Goal: Information Seeking & Learning: Check status

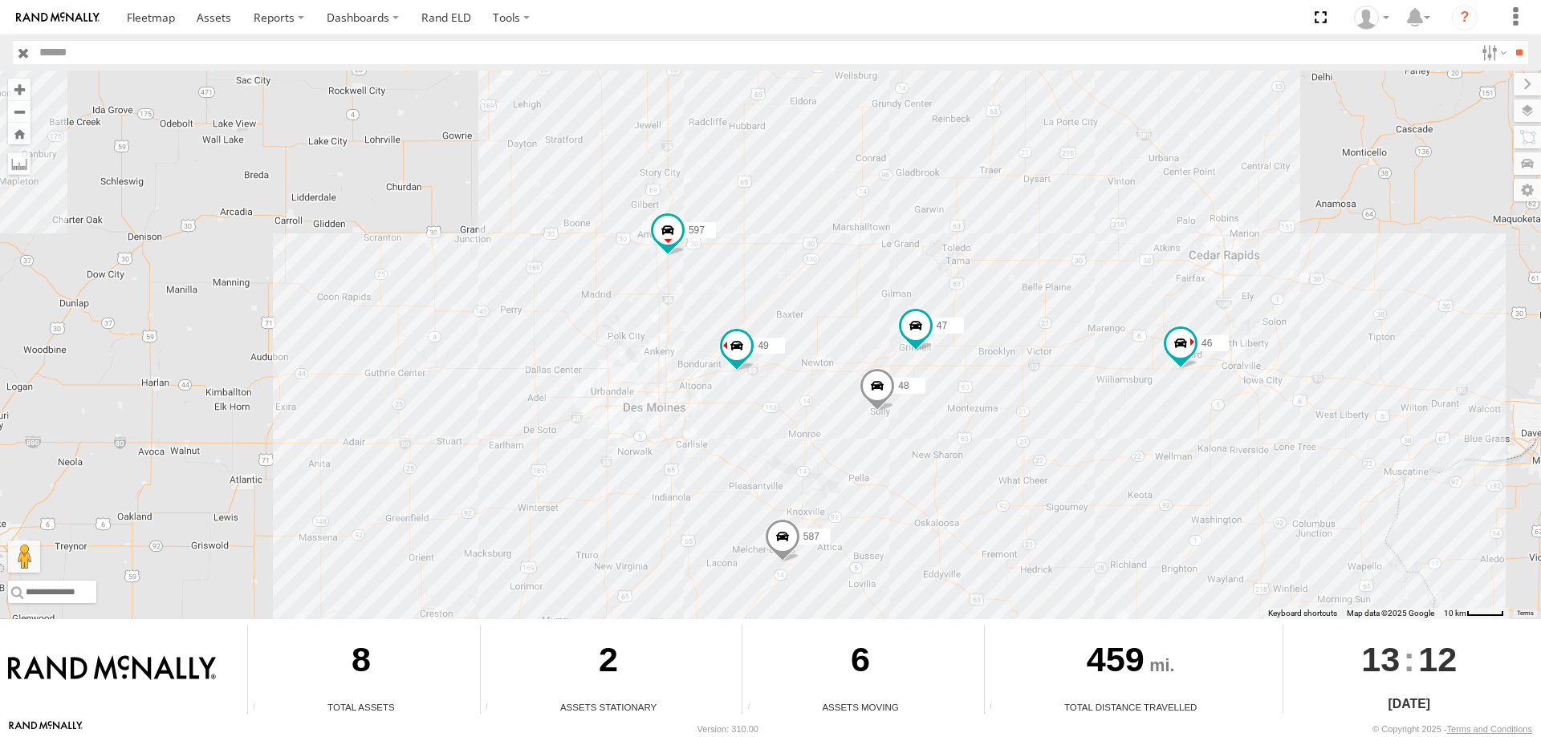
click at [1005, 485] on div "545 0055 46 597 48 47 49 587" at bounding box center [770, 345] width 1541 height 549
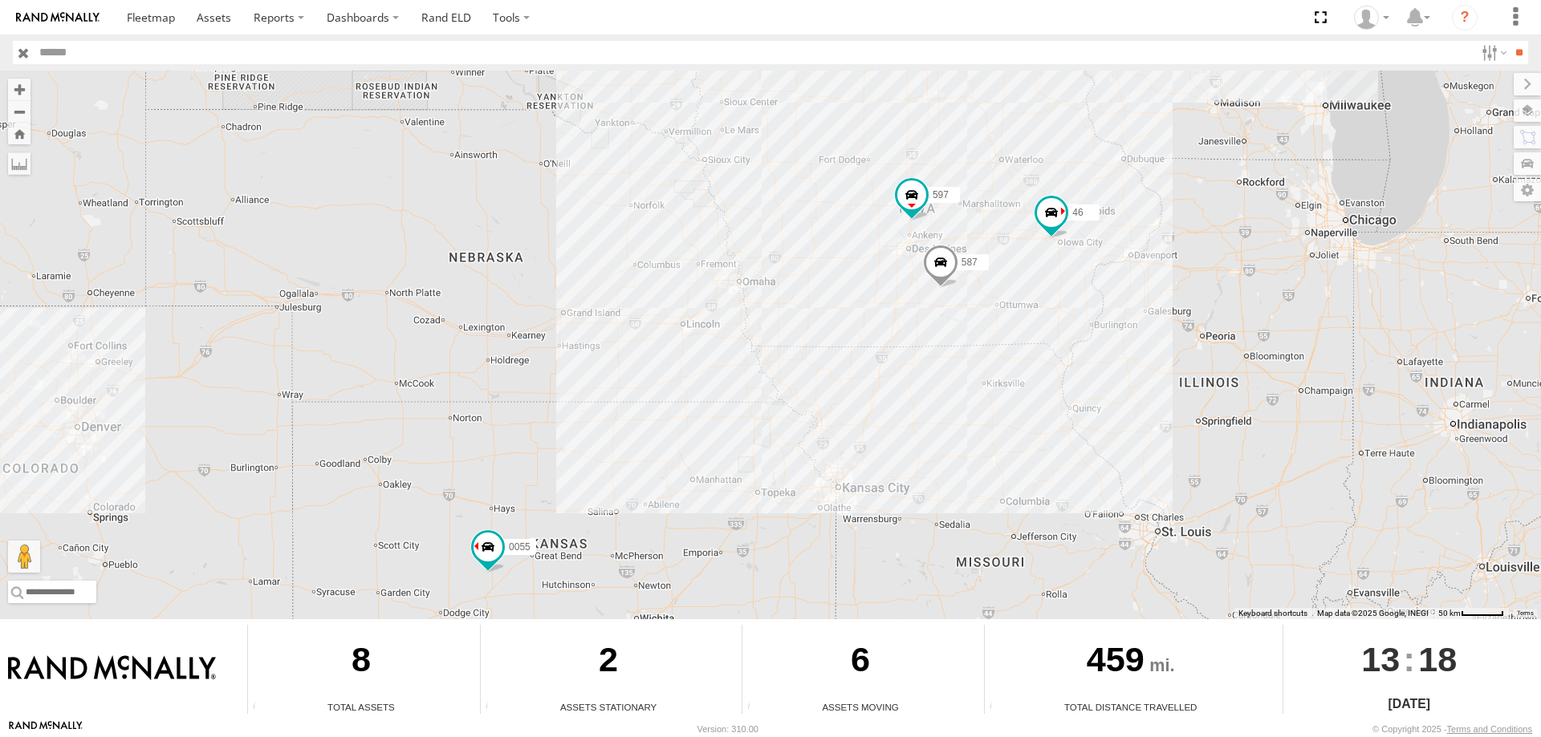
drag, startPoint x: 878, startPoint y: 261, endPoint x: 705, endPoint y: 452, distance: 257.9
click at [705, 452] on div "545 0055 46 597 587" at bounding box center [770, 345] width 1541 height 549
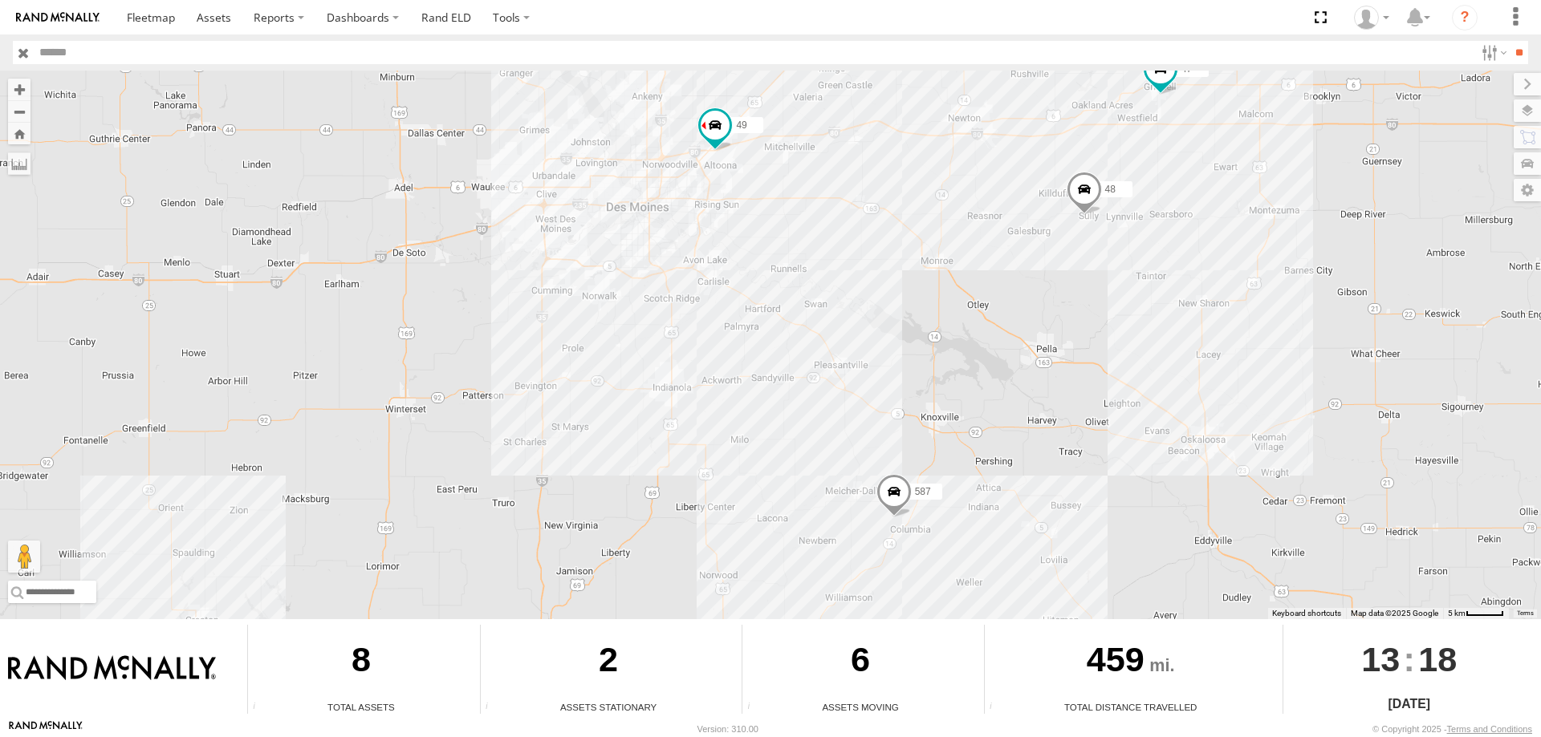
drag, startPoint x: 886, startPoint y: 431, endPoint x: 766, endPoint y: 275, distance: 196.3
click at [766, 275] on div "545 0055 46 587 48 47 49 597" at bounding box center [770, 345] width 1541 height 549
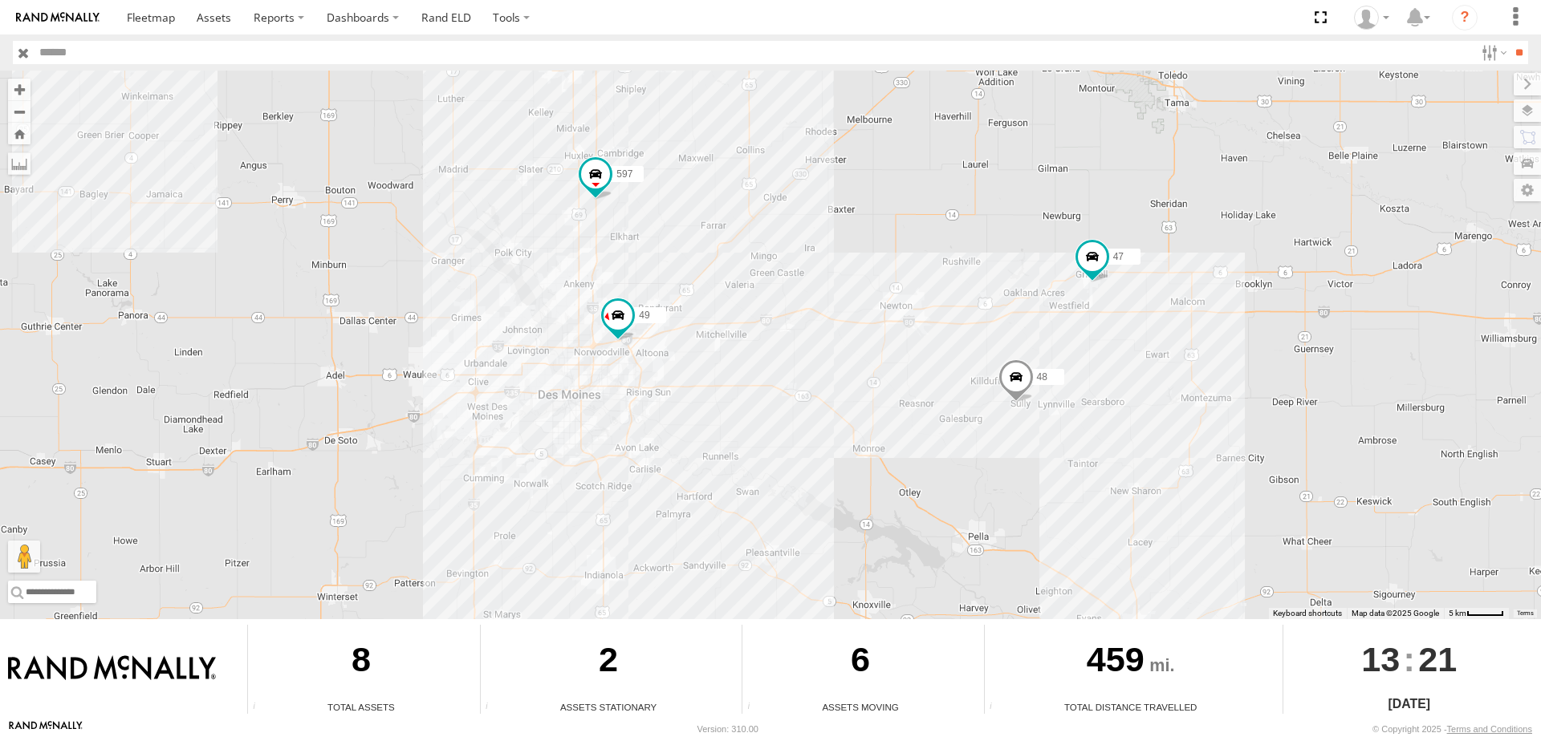
drag, startPoint x: 665, startPoint y: 388, endPoint x: 643, endPoint y: 412, distance: 33.5
click at [643, 412] on div "545 0055 46 48 47 49 597 587" at bounding box center [770, 345] width 1541 height 549
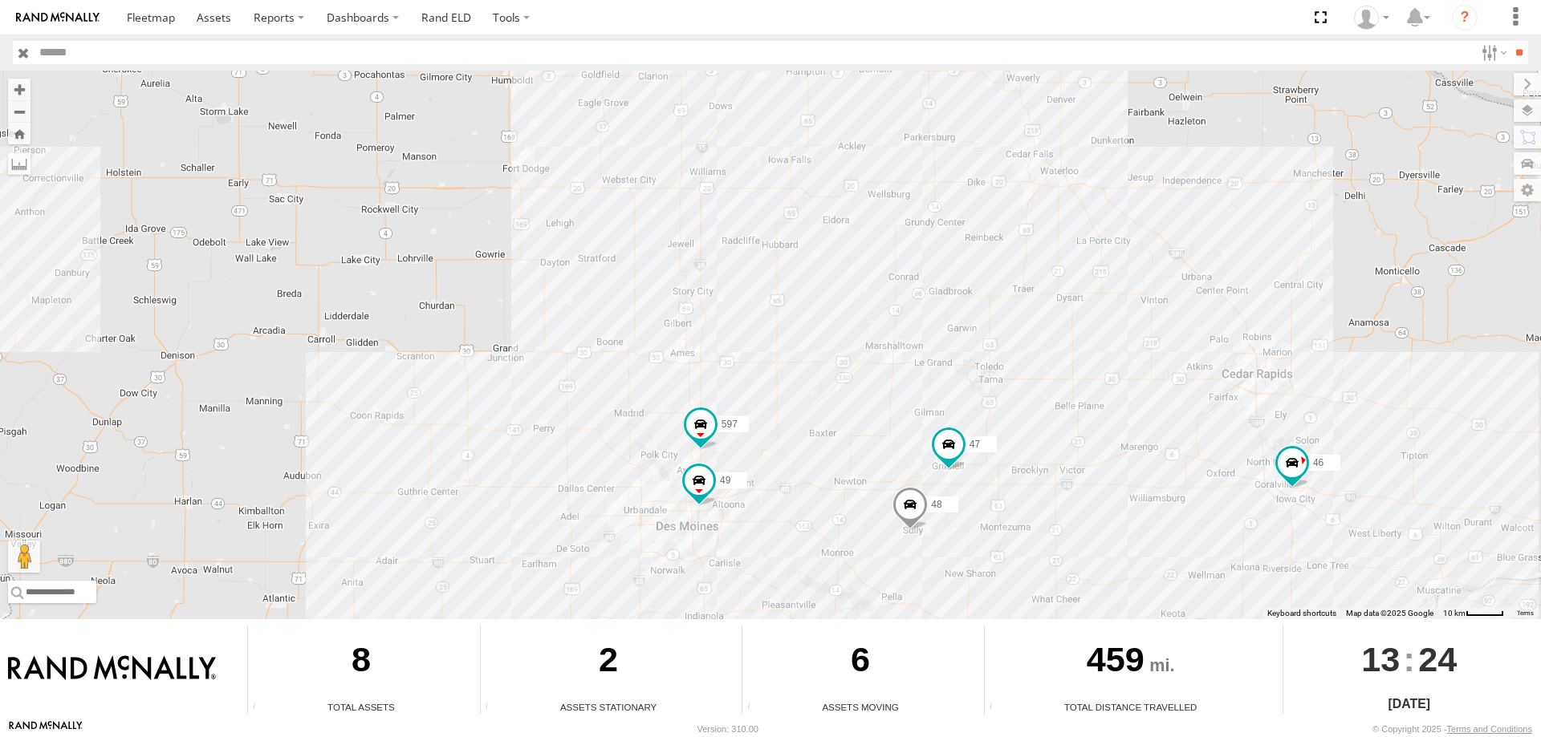
drag, startPoint x: 790, startPoint y: 466, endPoint x: 788, endPoint y: 441, distance: 25.7
click at [788, 441] on div "545 0055 46 48 47 49 597 587" at bounding box center [770, 345] width 1541 height 549
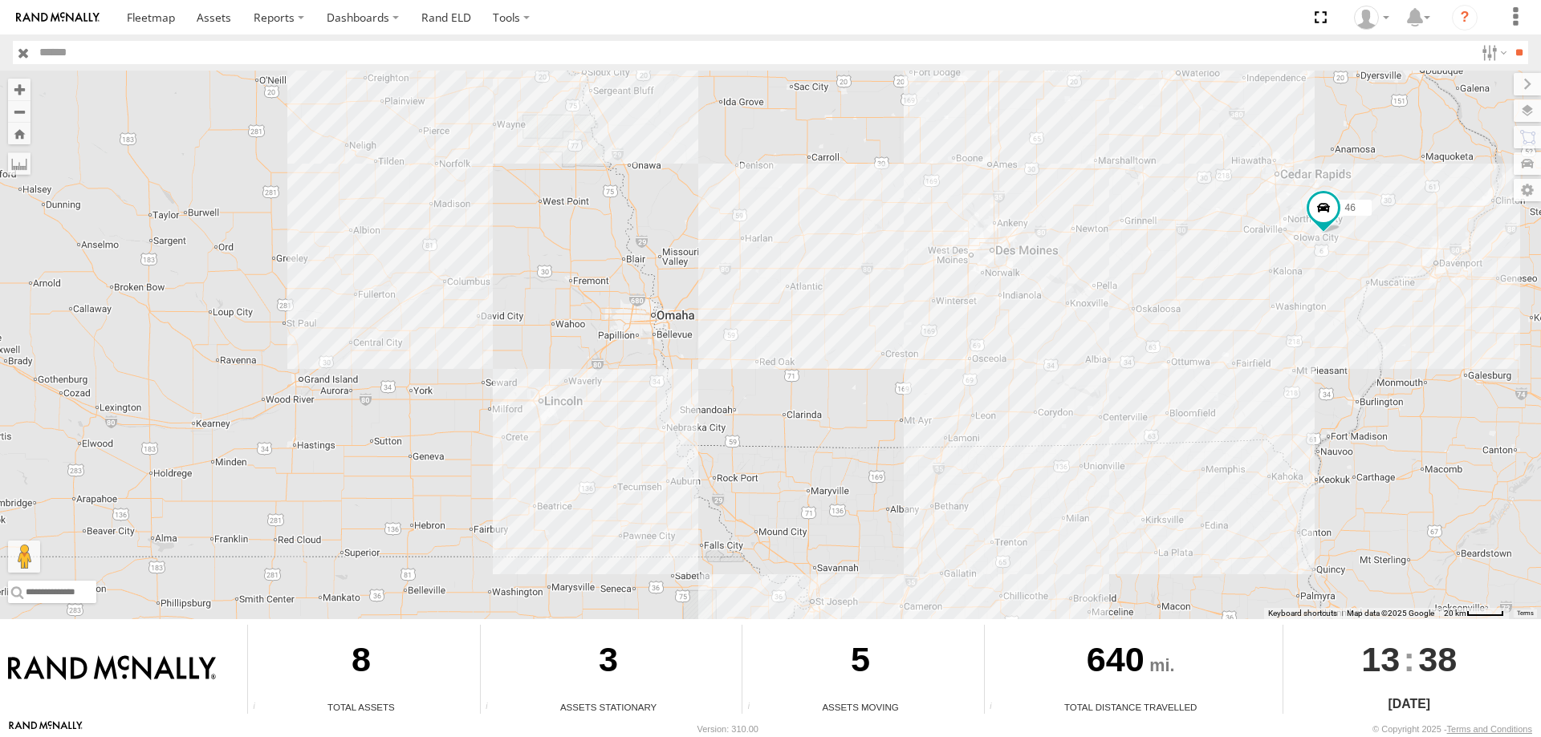
drag, startPoint x: 1430, startPoint y: 297, endPoint x: 811, endPoint y: 286, distance: 619.6
click at [811, 286] on div "545 0055 46" at bounding box center [770, 345] width 1541 height 549
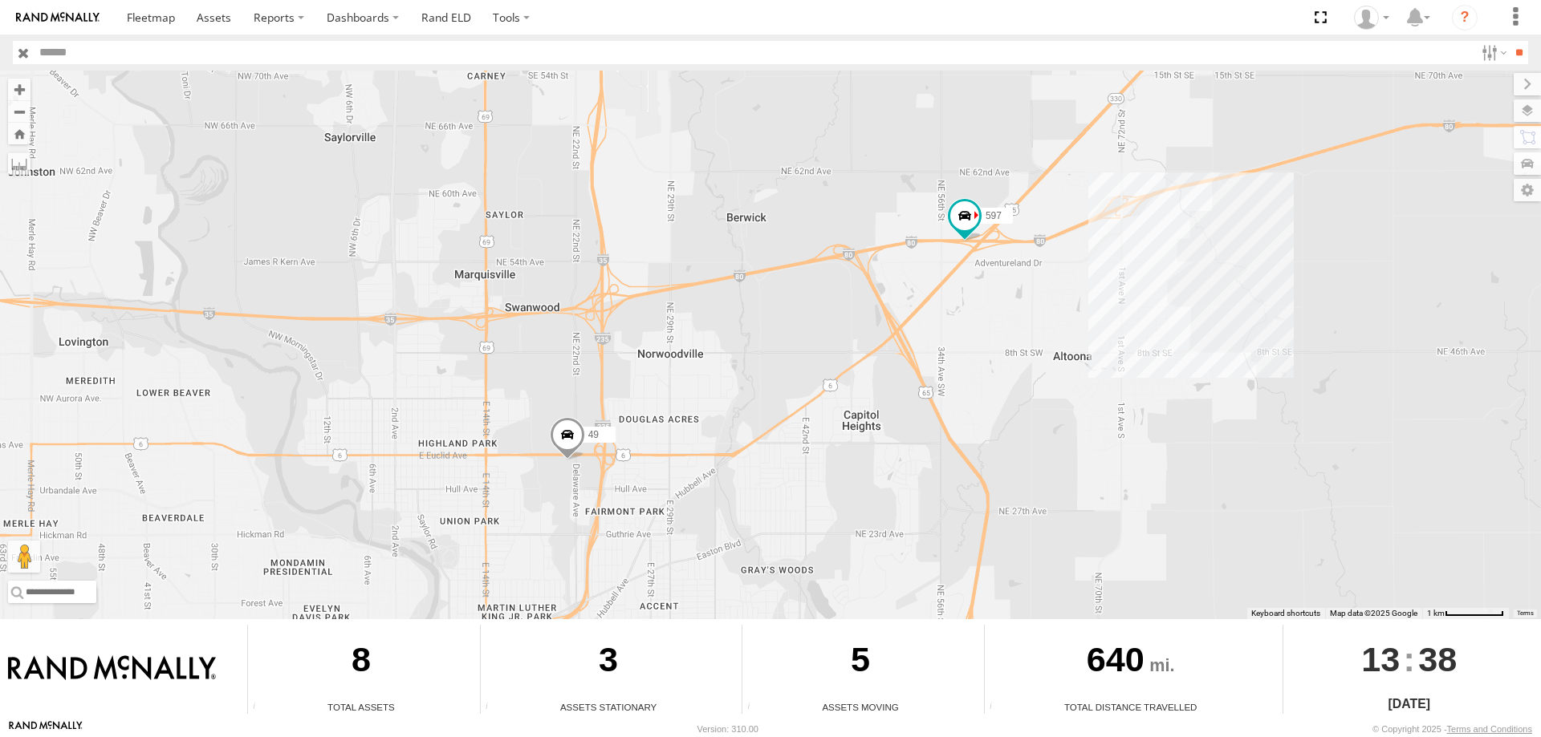
drag, startPoint x: 1189, startPoint y: 174, endPoint x: 1011, endPoint y: 346, distance: 247.4
click at [1011, 346] on div "545 0055 46 48 47 587 49 597" at bounding box center [770, 345] width 1541 height 549
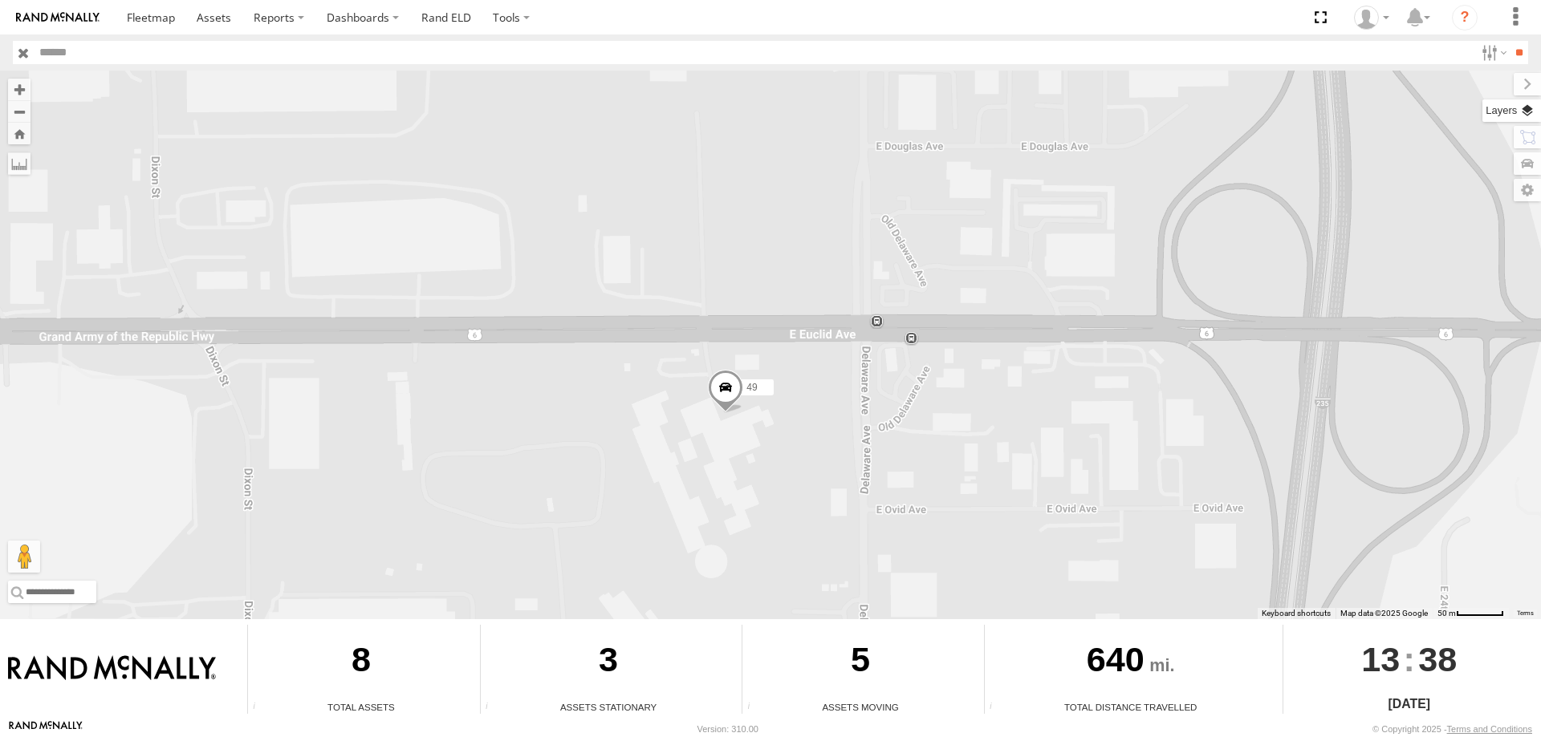
click at [1521, 105] on label at bounding box center [1511, 111] width 59 height 22
click at [0, 0] on span "Overlays" at bounding box center [0, 0] width 0 height 0
click at [0, 0] on span "Basemaps" at bounding box center [0, 0] width 0 height 0
click at [0, 0] on span "Satellite + Roadmap" at bounding box center [0, 0] width 0 height 0
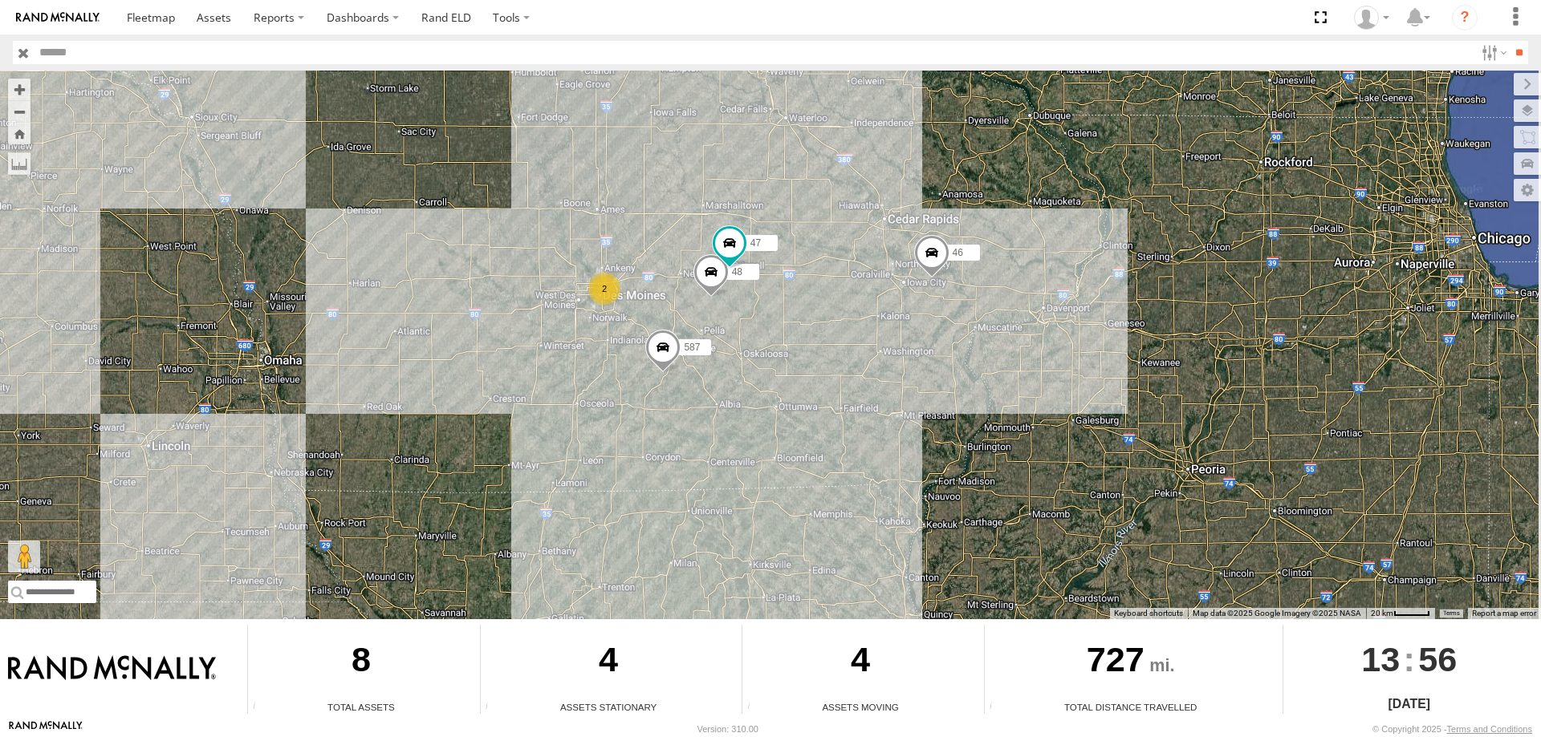
drag, startPoint x: 1081, startPoint y: 213, endPoint x: 831, endPoint y: 464, distance: 353.5
click at [831, 464] on div "545 0055 46 48 47 2 587" at bounding box center [770, 345] width 1541 height 549
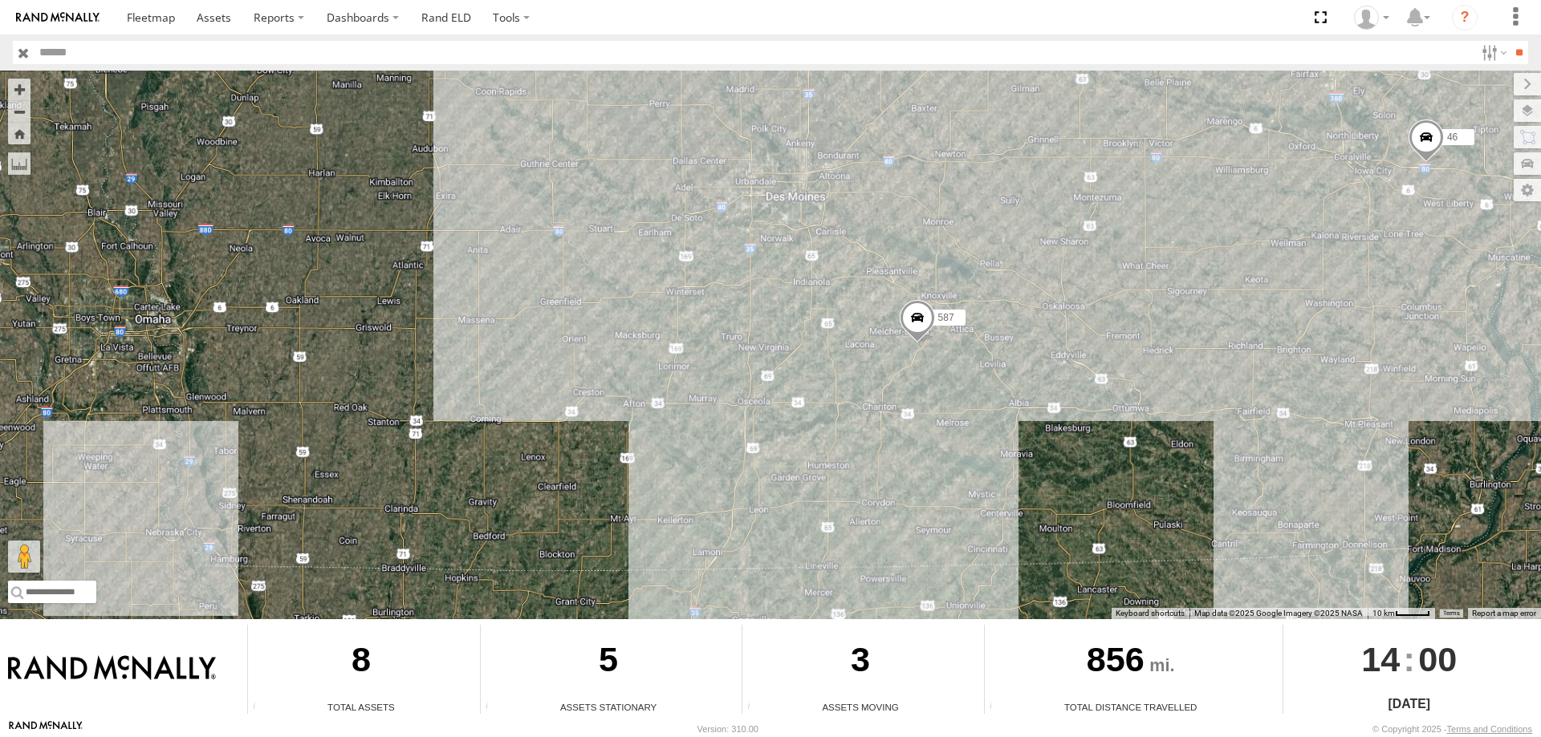
drag, startPoint x: 961, startPoint y: 177, endPoint x: 924, endPoint y: 253, distance: 85.1
click at [924, 253] on div "545 0055 46 587" at bounding box center [770, 345] width 1541 height 549
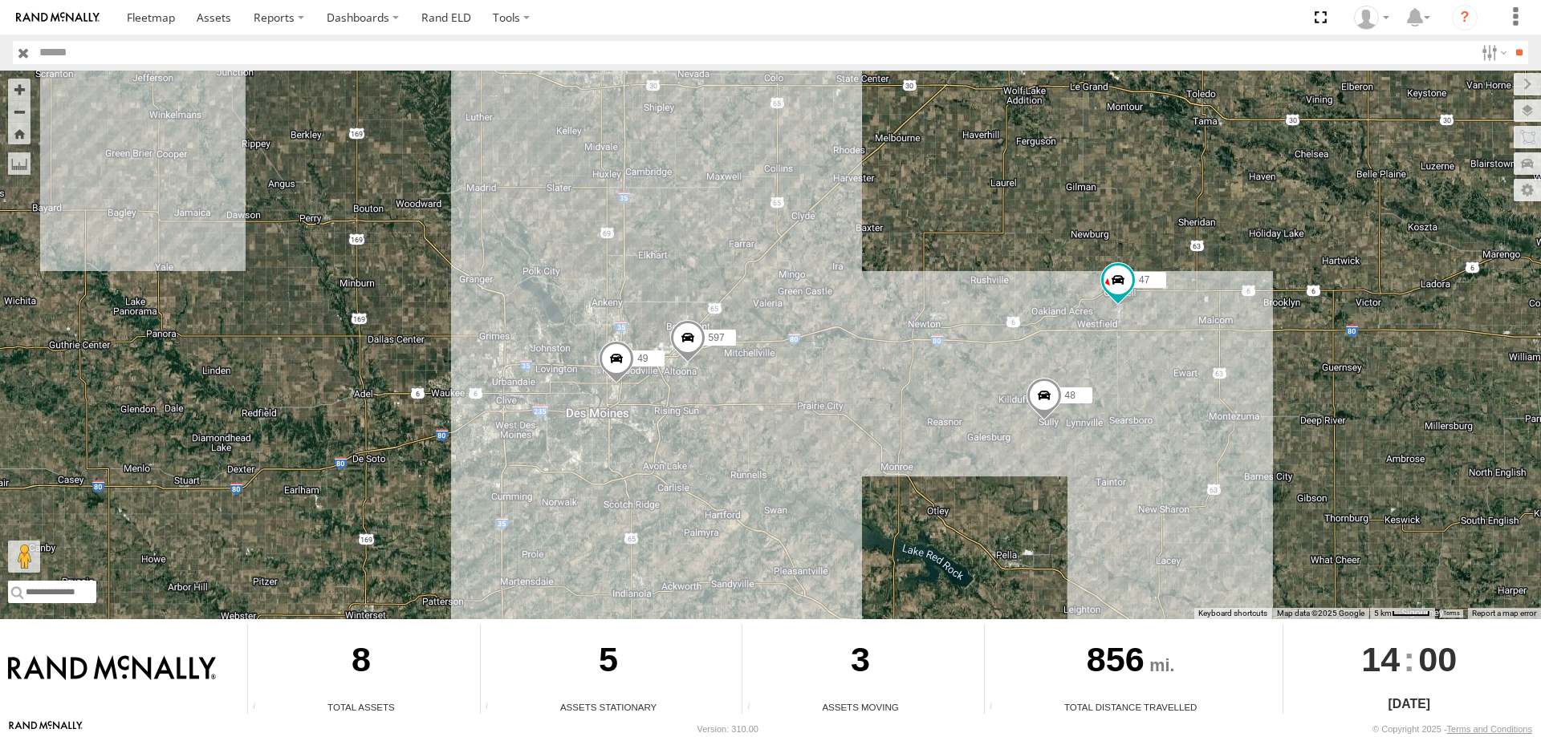
drag, startPoint x: 877, startPoint y: 277, endPoint x: 816, endPoint y: 292, distance: 62.9
click at [816, 292] on div "545 0055 46 587 48 47 49 597" at bounding box center [770, 345] width 1541 height 549
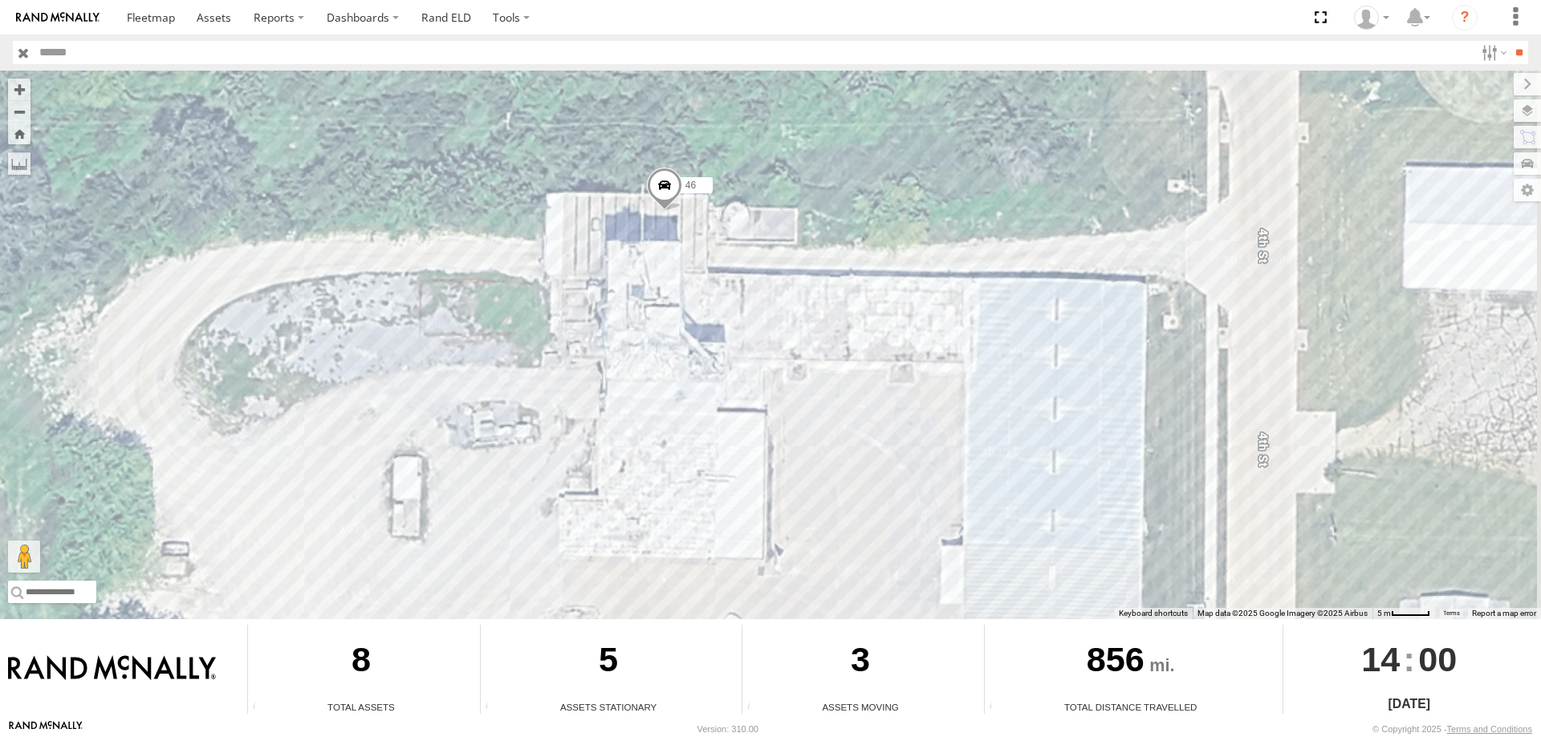
drag, startPoint x: 748, startPoint y: 189, endPoint x: 723, endPoint y: 266, distance: 81.7
click at [723, 266] on div "545 0055 46 587 48 47 49 597" at bounding box center [770, 345] width 1541 height 549
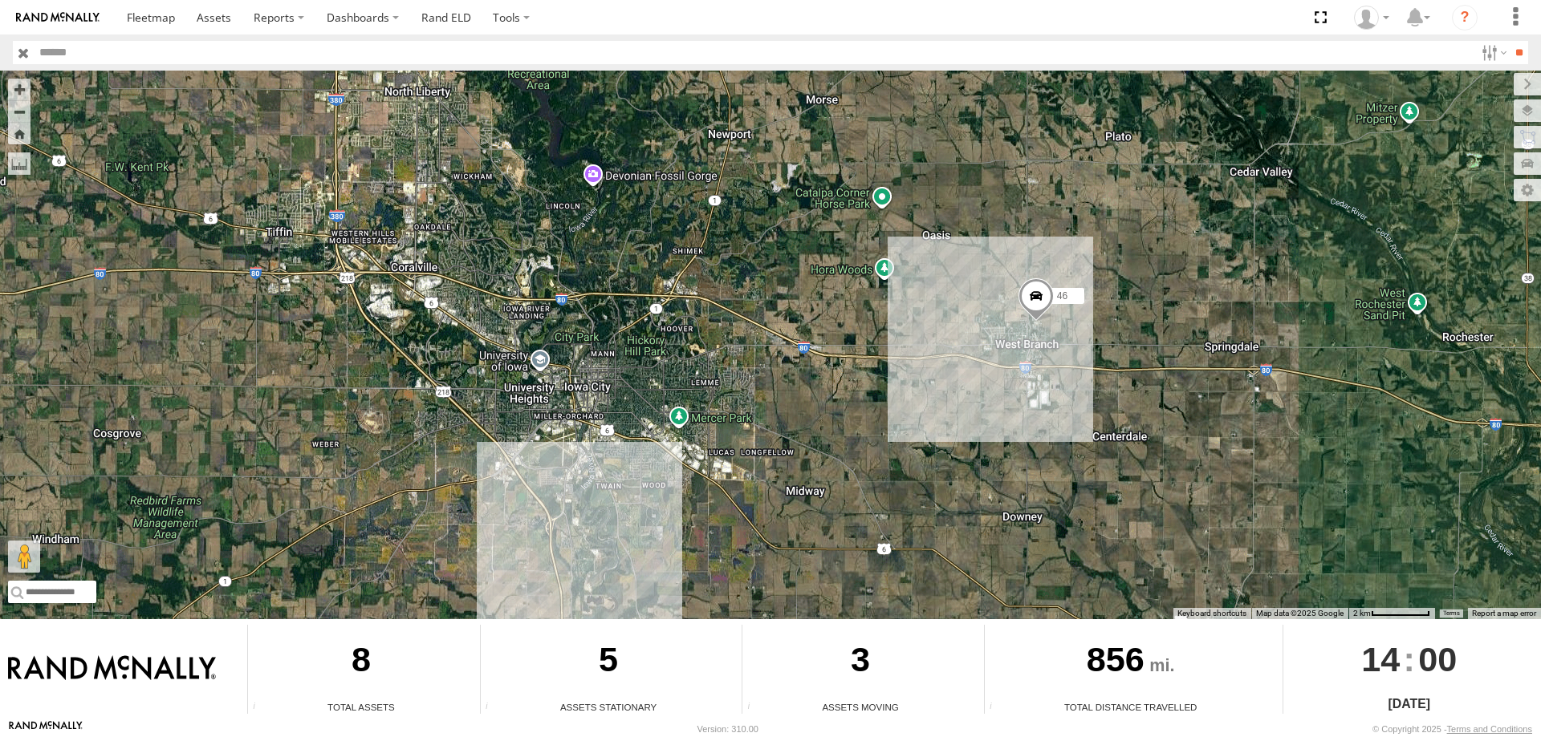
drag, startPoint x: 548, startPoint y: 414, endPoint x: 874, endPoint y: 381, distance: 327.5
click at [874, 381] on div "545 0055 46 587 48 47 49 597" at bounding box center [770, 345] width 1541 height 549
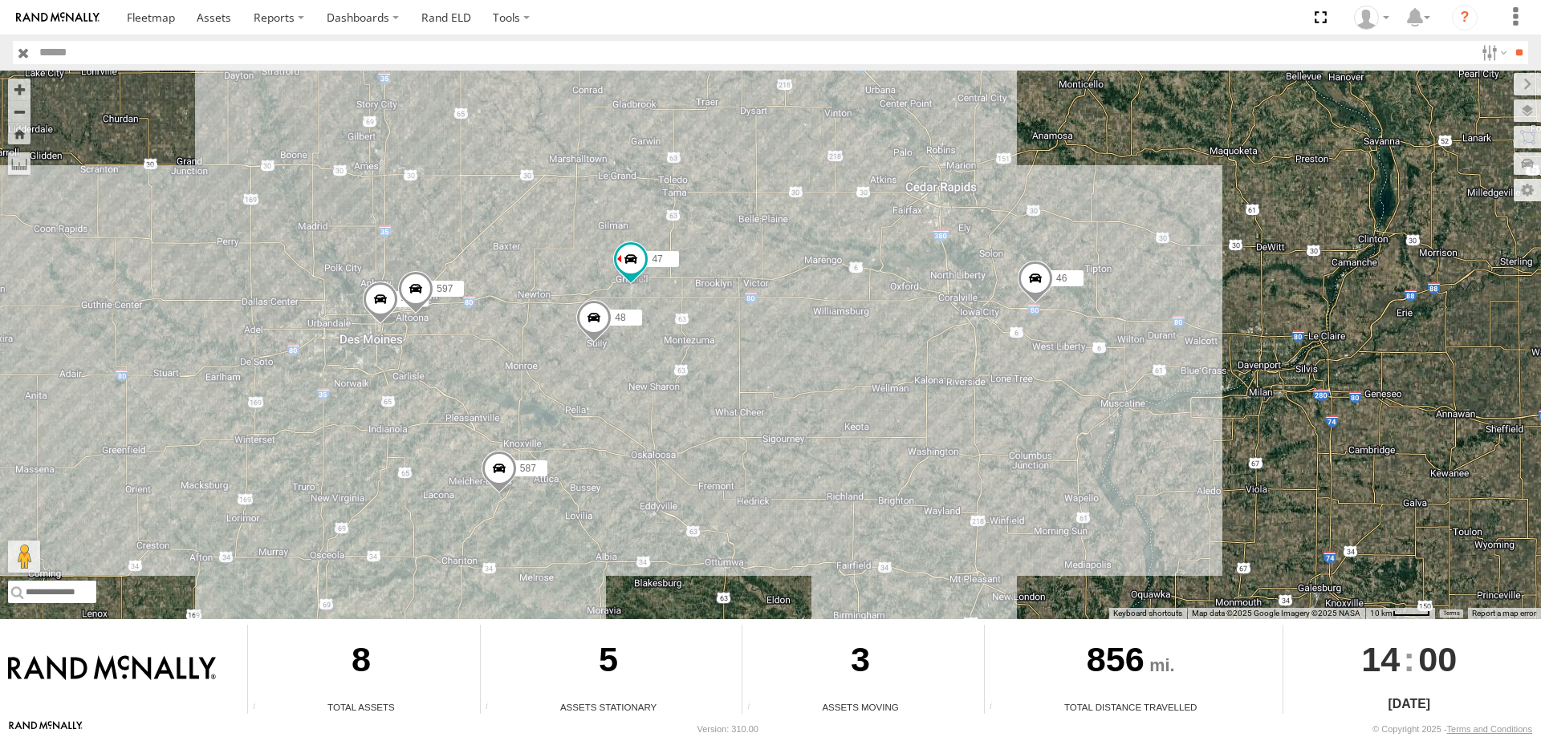
drag, startPoint x: 801, startPoint y: 389, endPoint x: 916, endPoint y: 343, distance: 123.8
click at [916, 343] on div "545 0055 46 587 48 47 49 597" at bounding box center [770, 345] width 1541 height 549
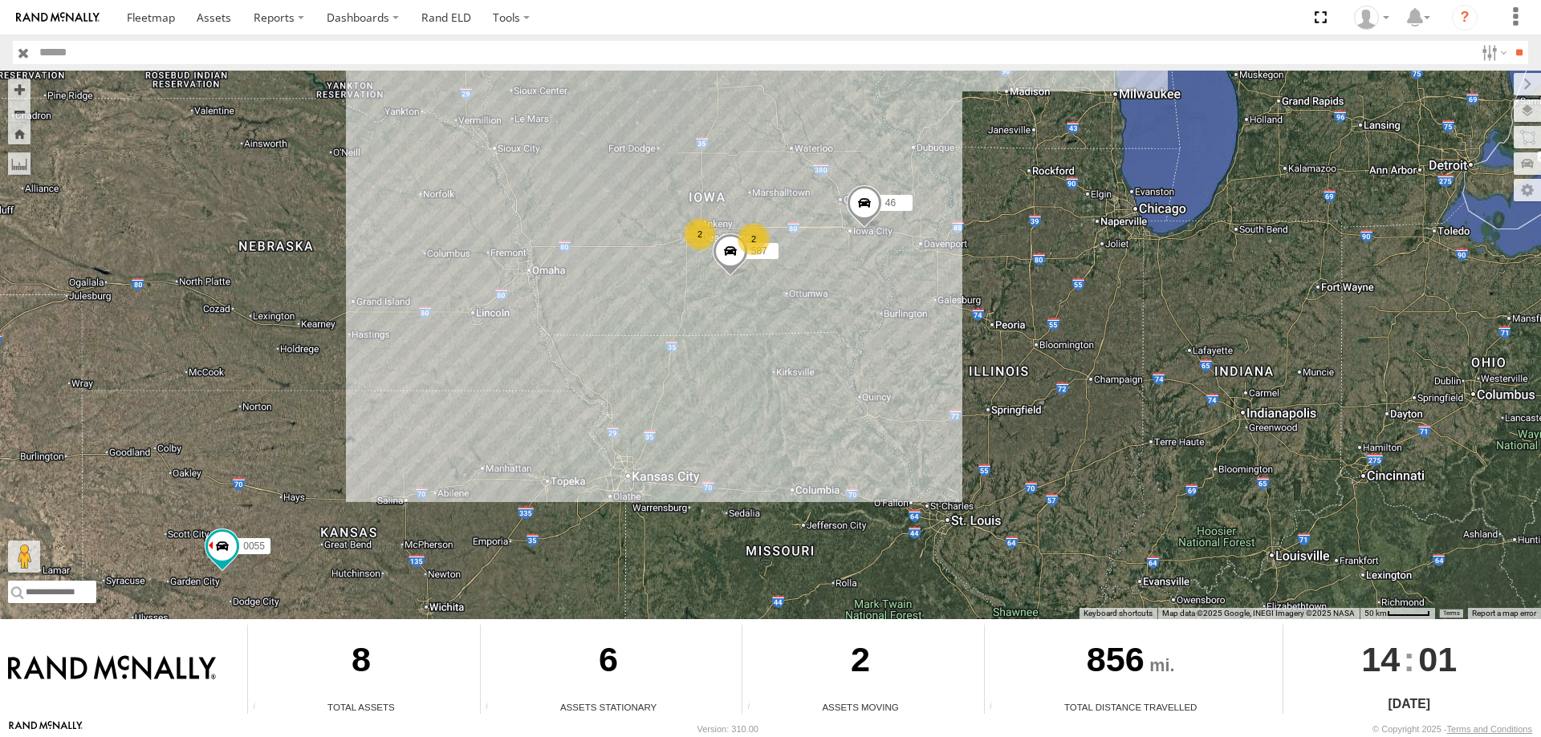
drag, startPoint x: 1262, startPoint y: 250, endPoint x: 875, endPoint y: 426, distance: 424.9
click at [875, 426] on div "545 0055 46 2 2 587" at bounding box center [770, 345] width 1541 height 549
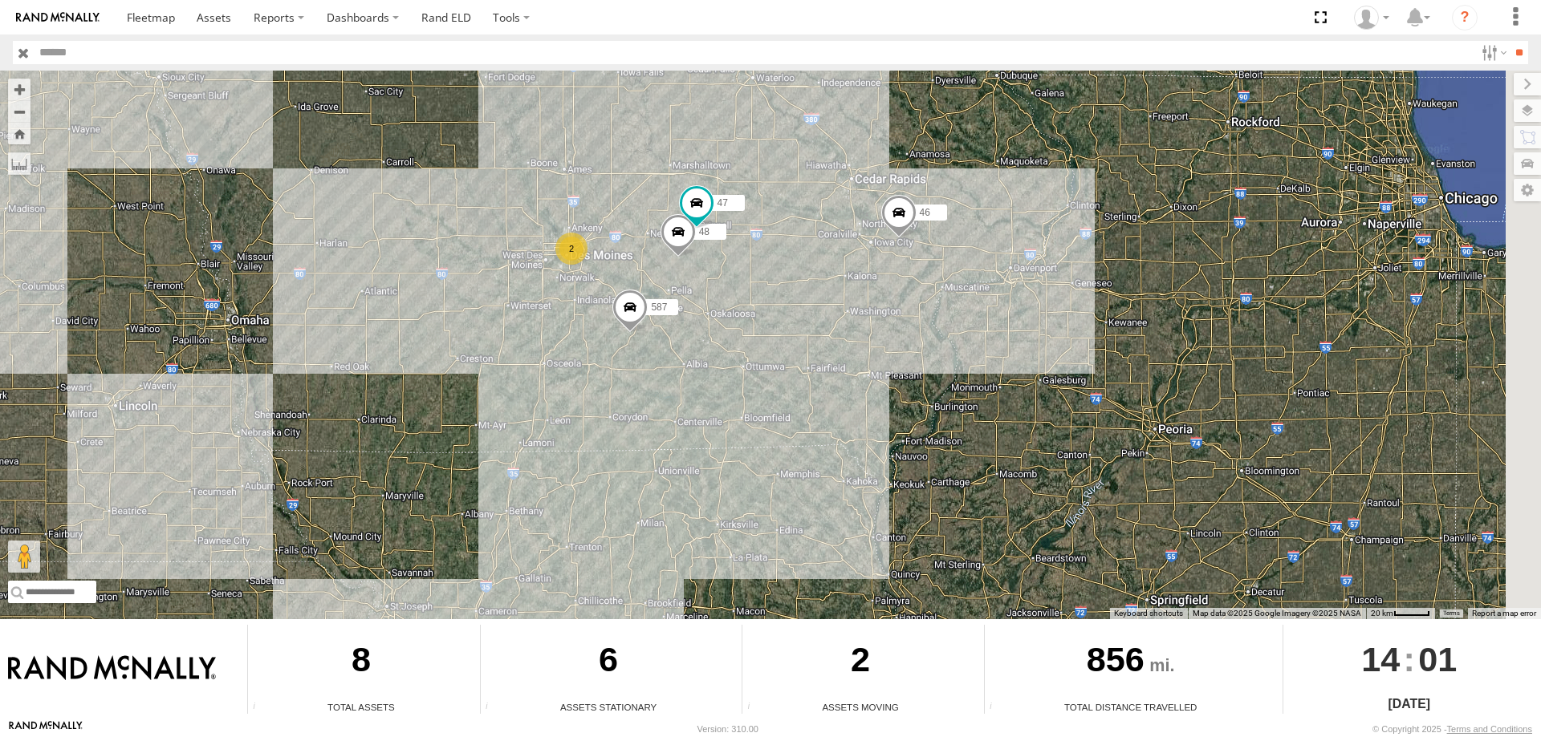
drag, startPoint x: 896, startPoint y: 318, endPoint x: 864, endPoint y: 334, distance: 35.2
click at [864, 334] on div "545 0055 46 587 48 47 2" at bounding box center [770, 345] width 1541 height 549
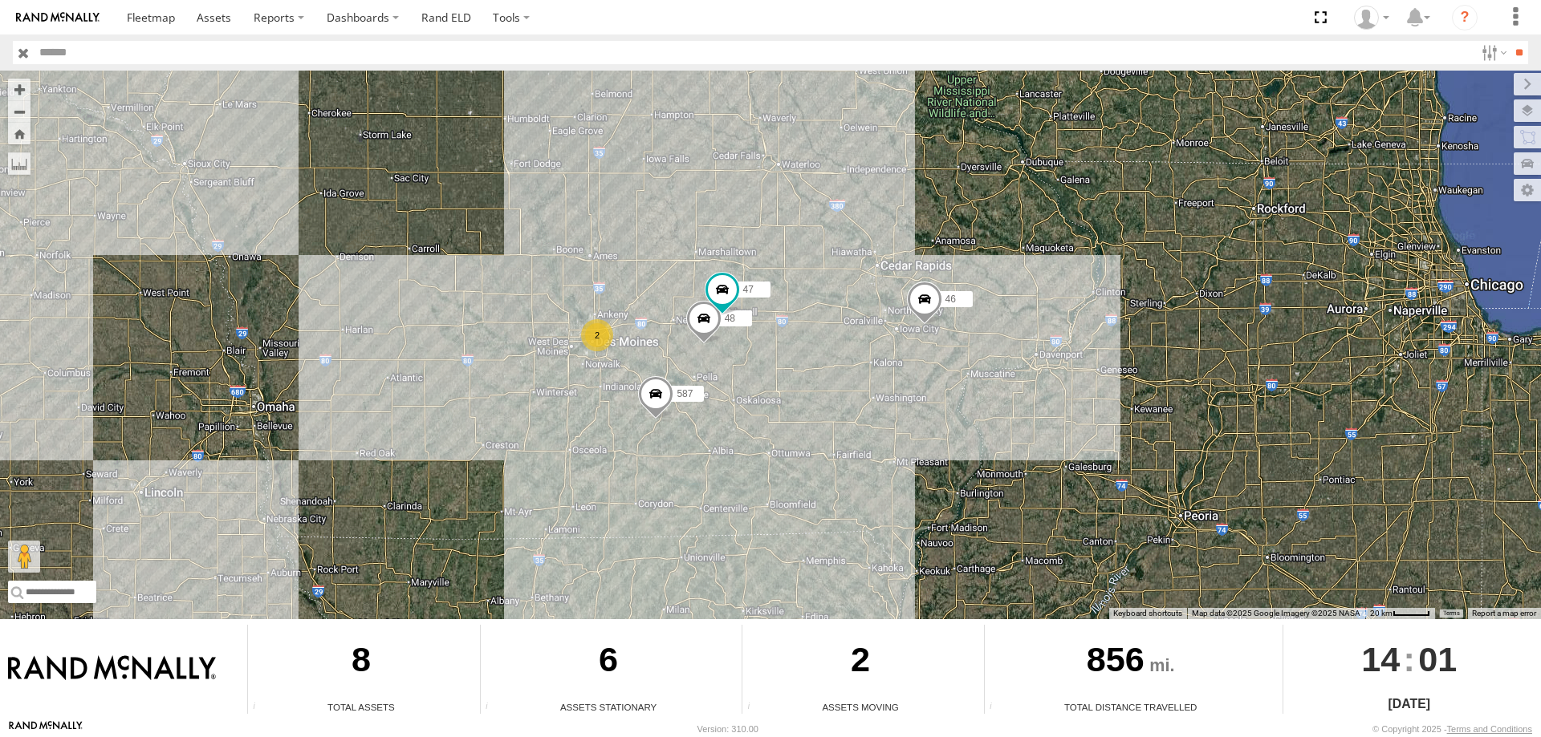
drag, startPoint x: 836, startPoint y: 318, endPoint x: 897, endPoint y: 393, distance: 97.0
click at [897, 393] on div "545 0055 46 587 48 47 2" at bounding box center [770, 345] width 1541 height 549
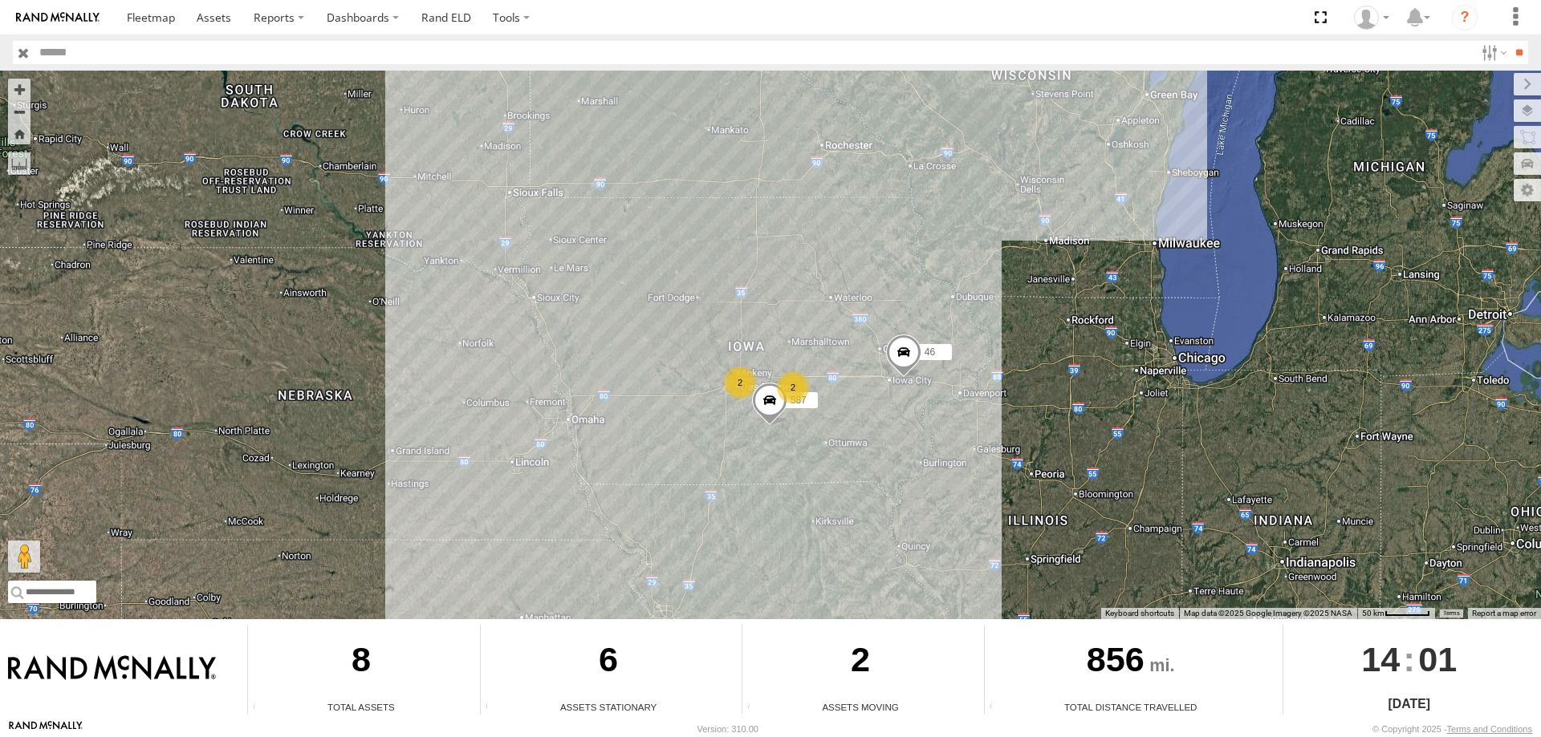
click at [880, 412] on div "545 0055 46 587 2 2" at bounding box center [770, 345] width 1541 height 549
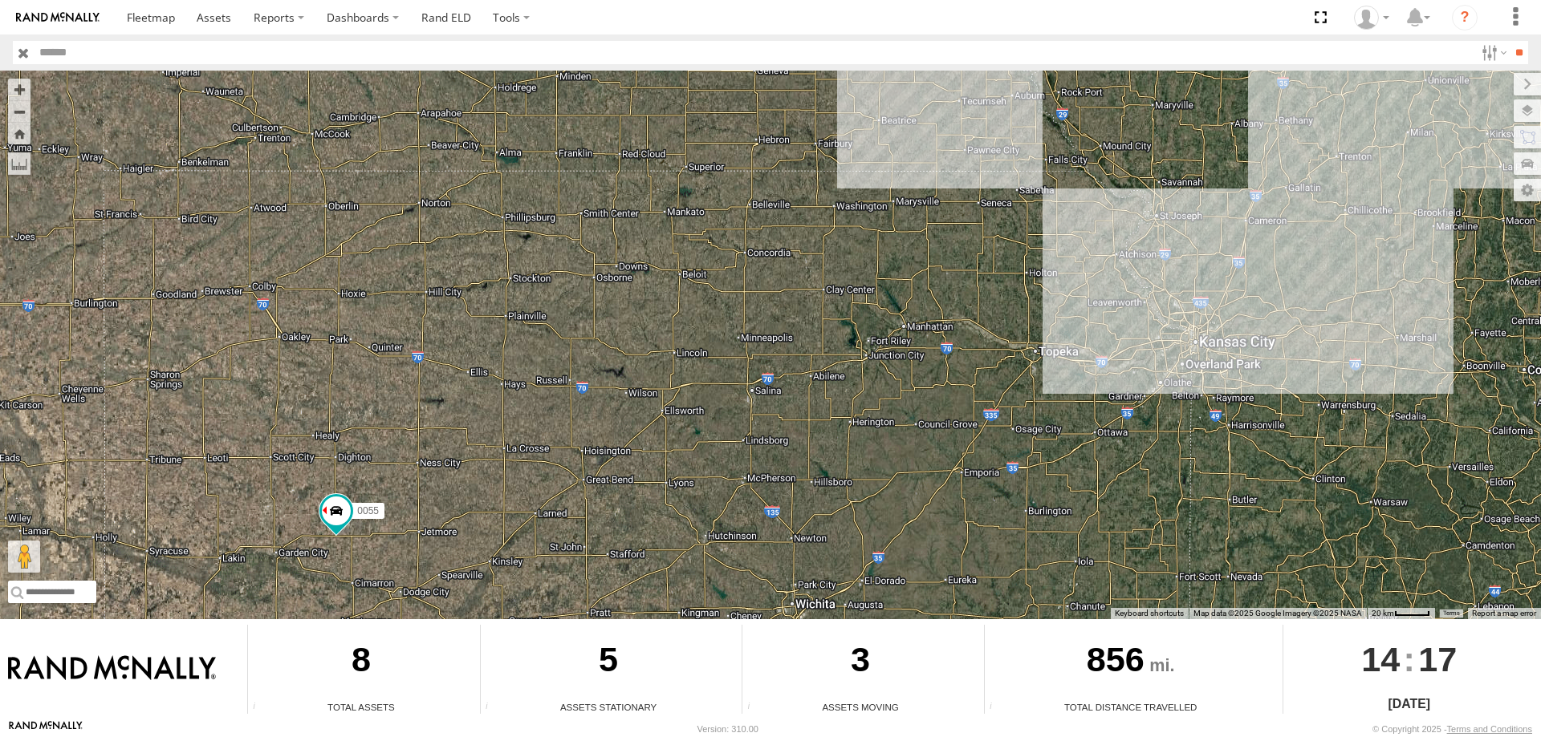
drag, startPoint x: 910, startPoint y: 249, endPoint x: 673, endPoint y: 472, distance: 325.3
click at [673, 472] on div "545 0055 46" at bounding box center [770, 345] width 1541 height 549
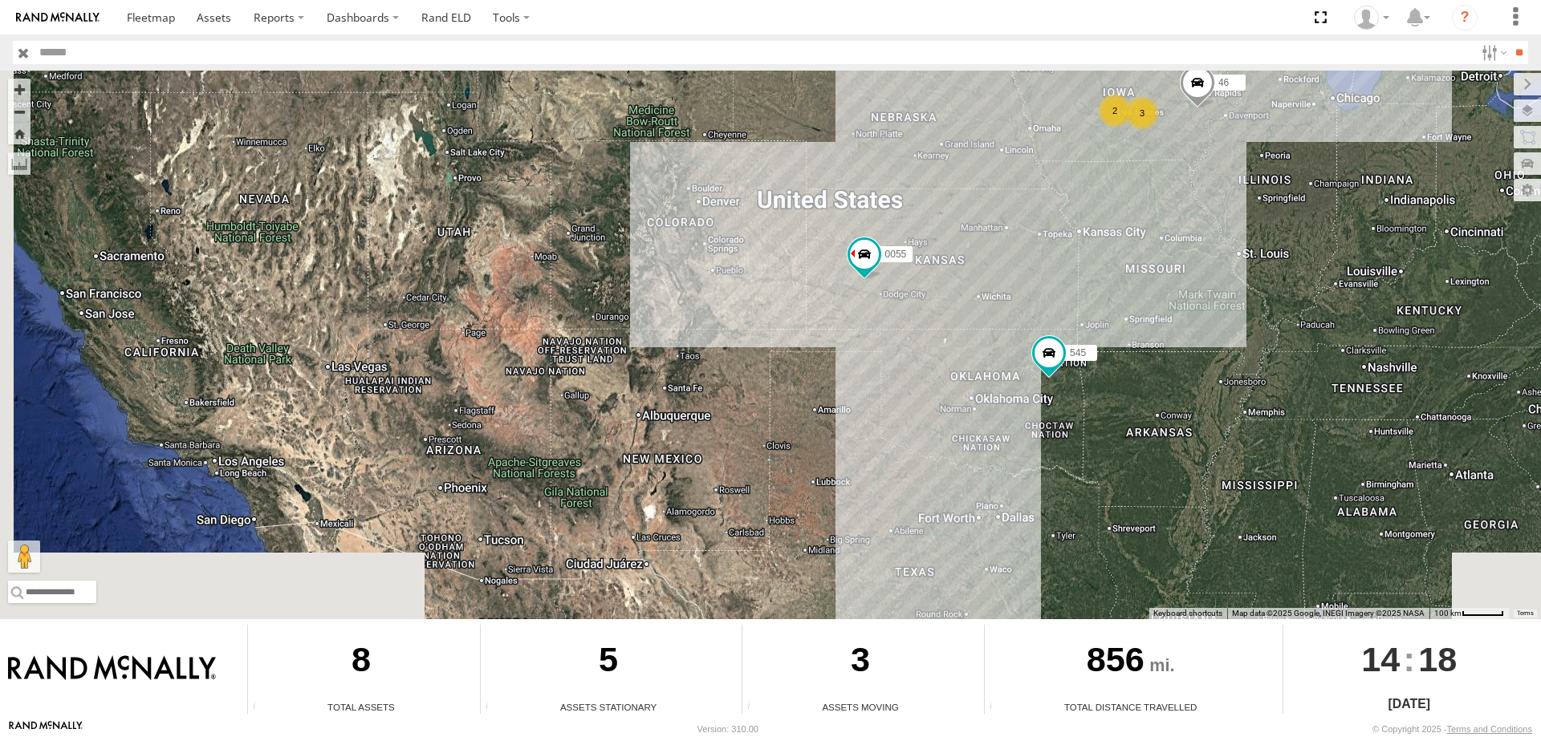
click at [589, 325] on div "545 0055 3 46 2" at bounding box center [770, 345] width 1541 height 549
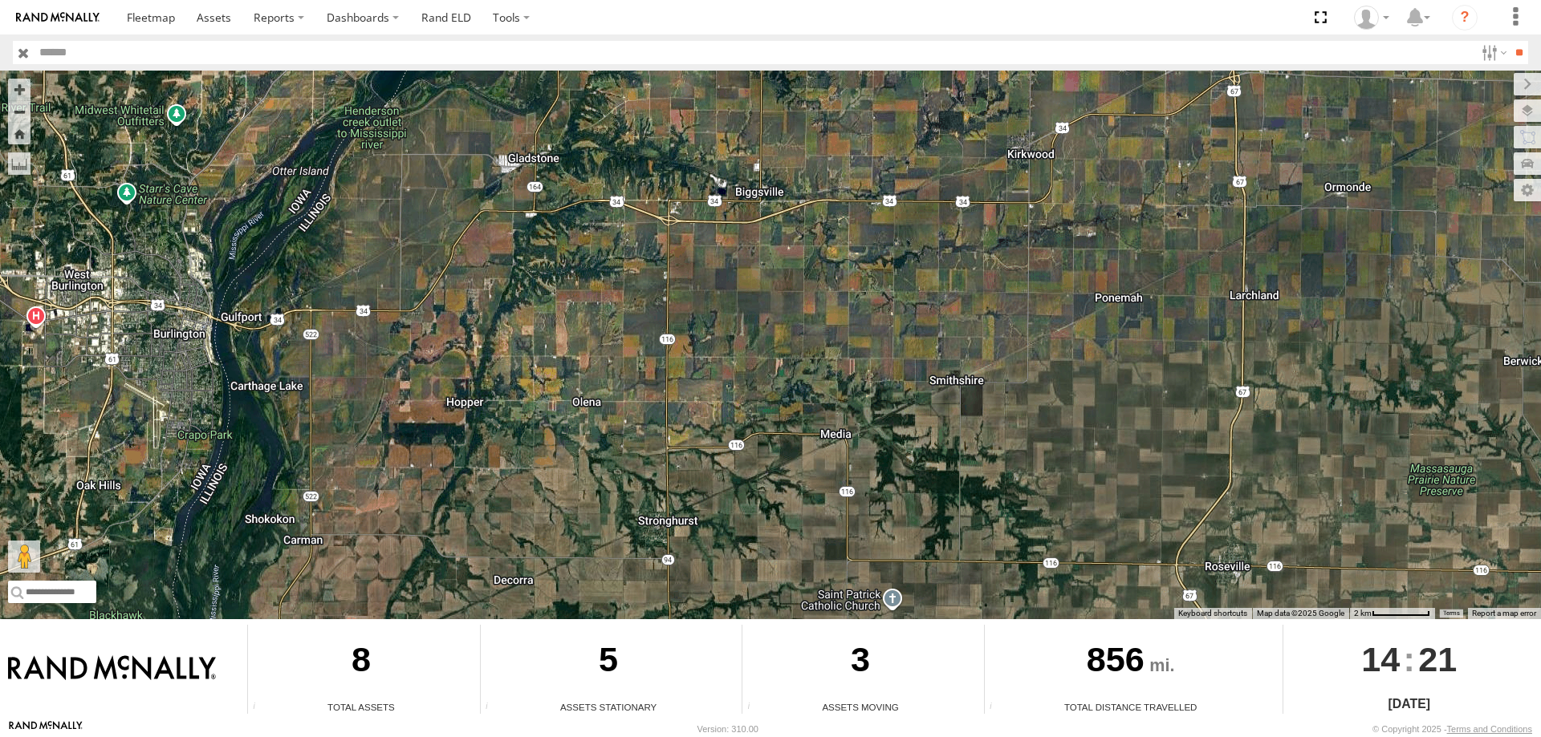
drag, startPoint x: 502, startPoint y: 238, endPoint x: 488, endPoint y: 307, distance: 69.6
click at [488, 307] on div "545 0055 46" at bounding box center [770, 345] width 1541 height 549
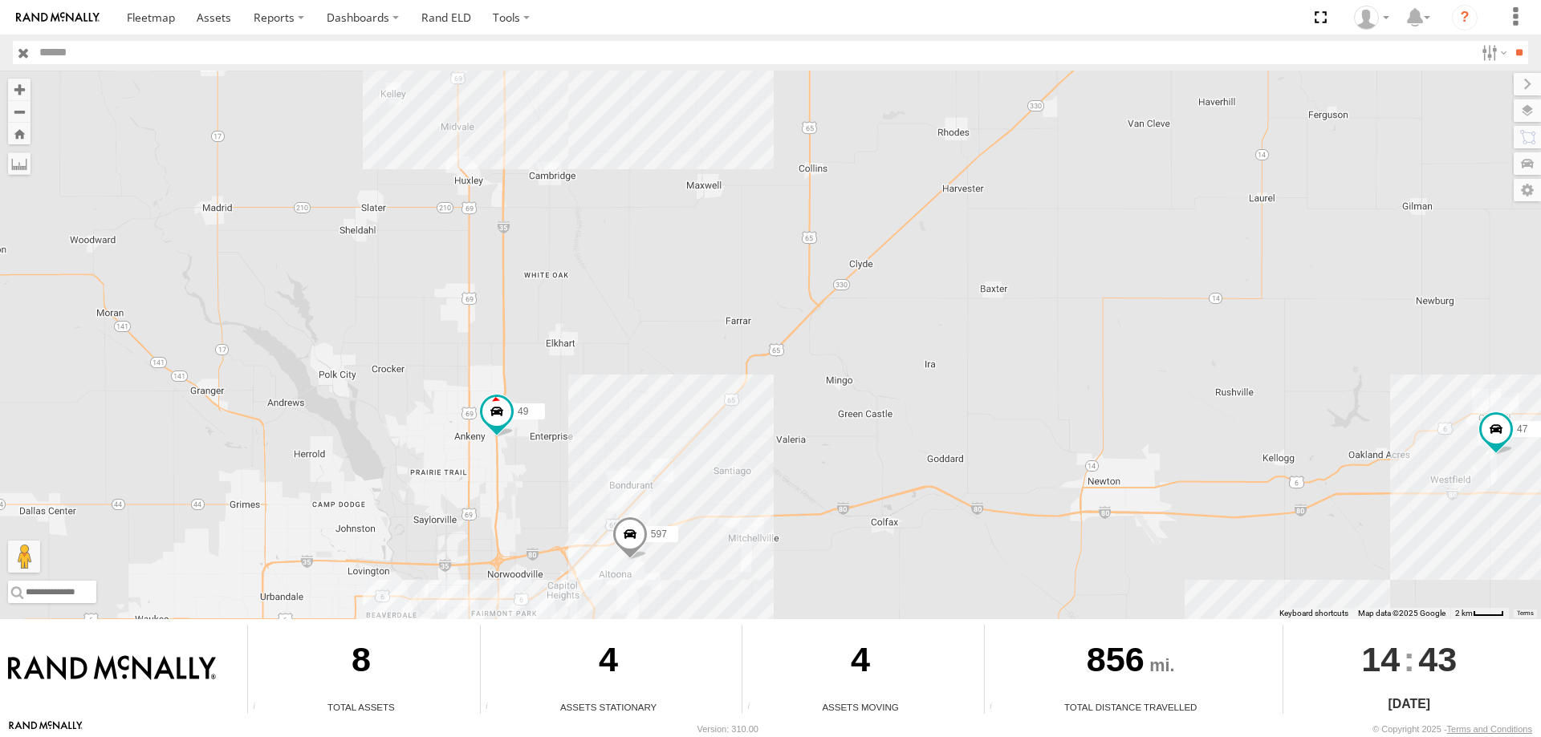
drag, startPoint x: 691, startPoint y: 212, endPoint x: 593, endPoint y: 433, distance: 241.4
click at [593, 433] on div "545 0055 46 48 47 587 49 597" at bounding box center [770, 345] width 1541 height 549
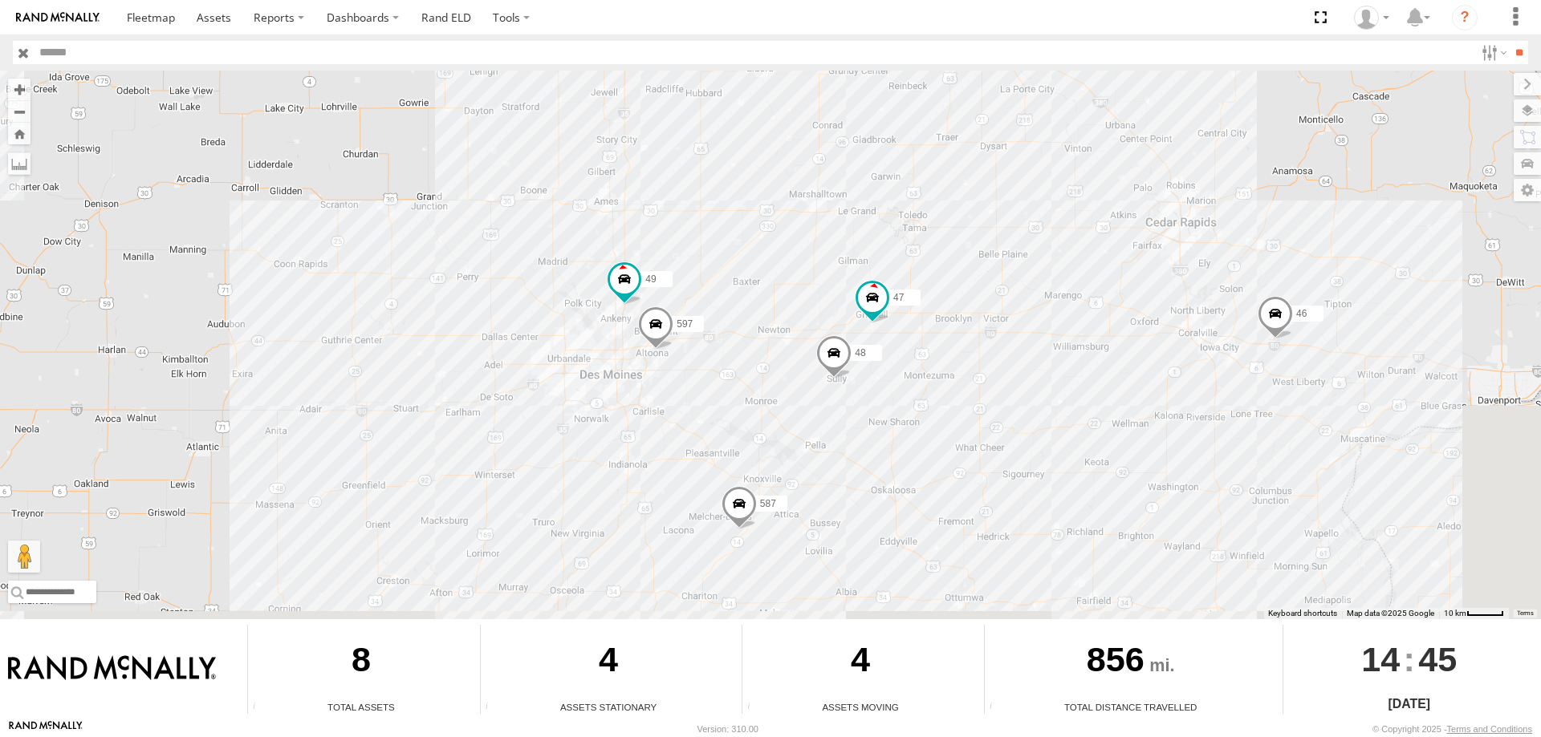
drag, startPoint x: 1195, startPoint y: 413, endPoint x: 1145, endPoint y: 400, distance: 51.4
click at [1145, 400] on div "545 0055 46 587 48 47 49 597" at bounding box center [770, 345] width 1541 height 549
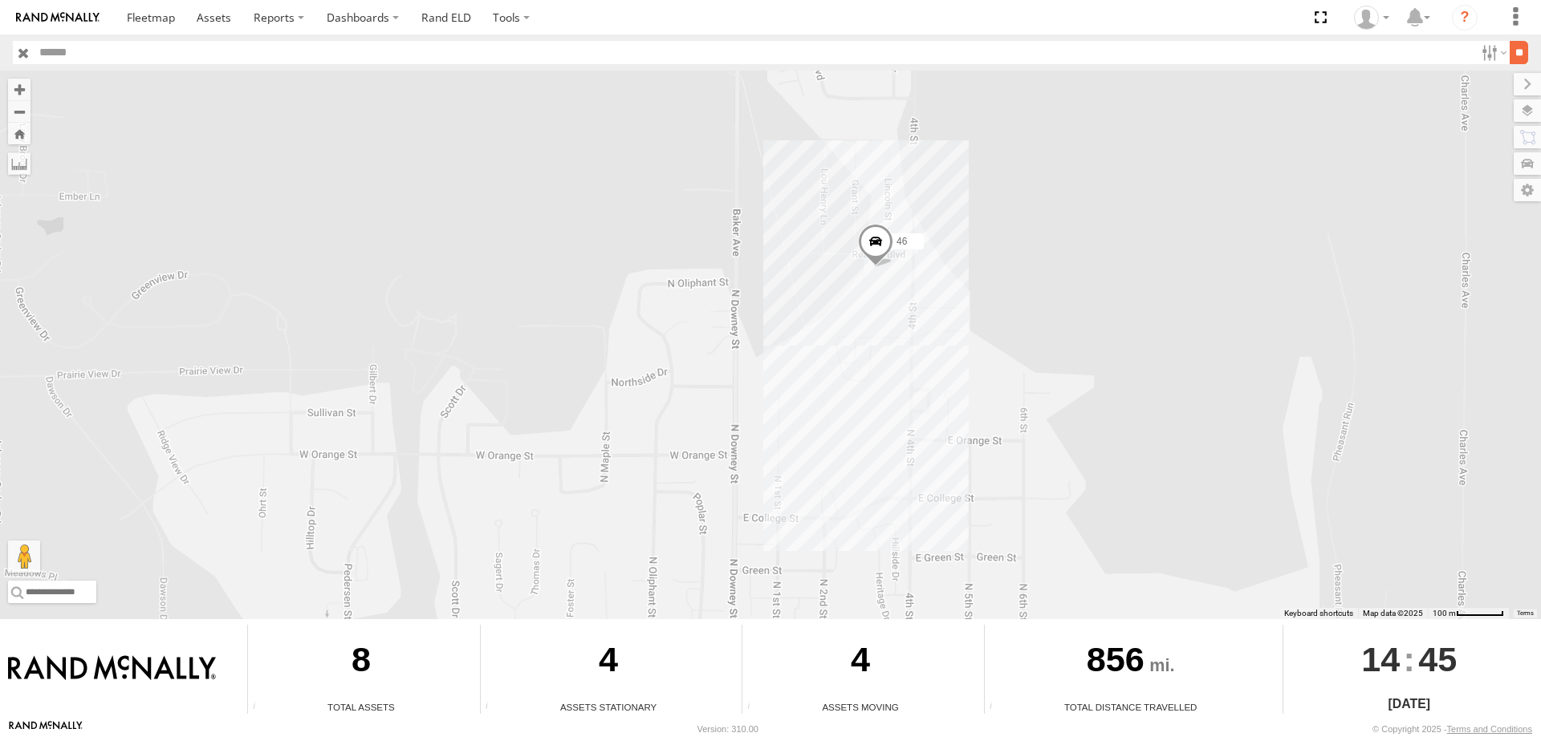
click at [1513, 58] on input "**" at bounding box center [1518, 52] width 18 height 23
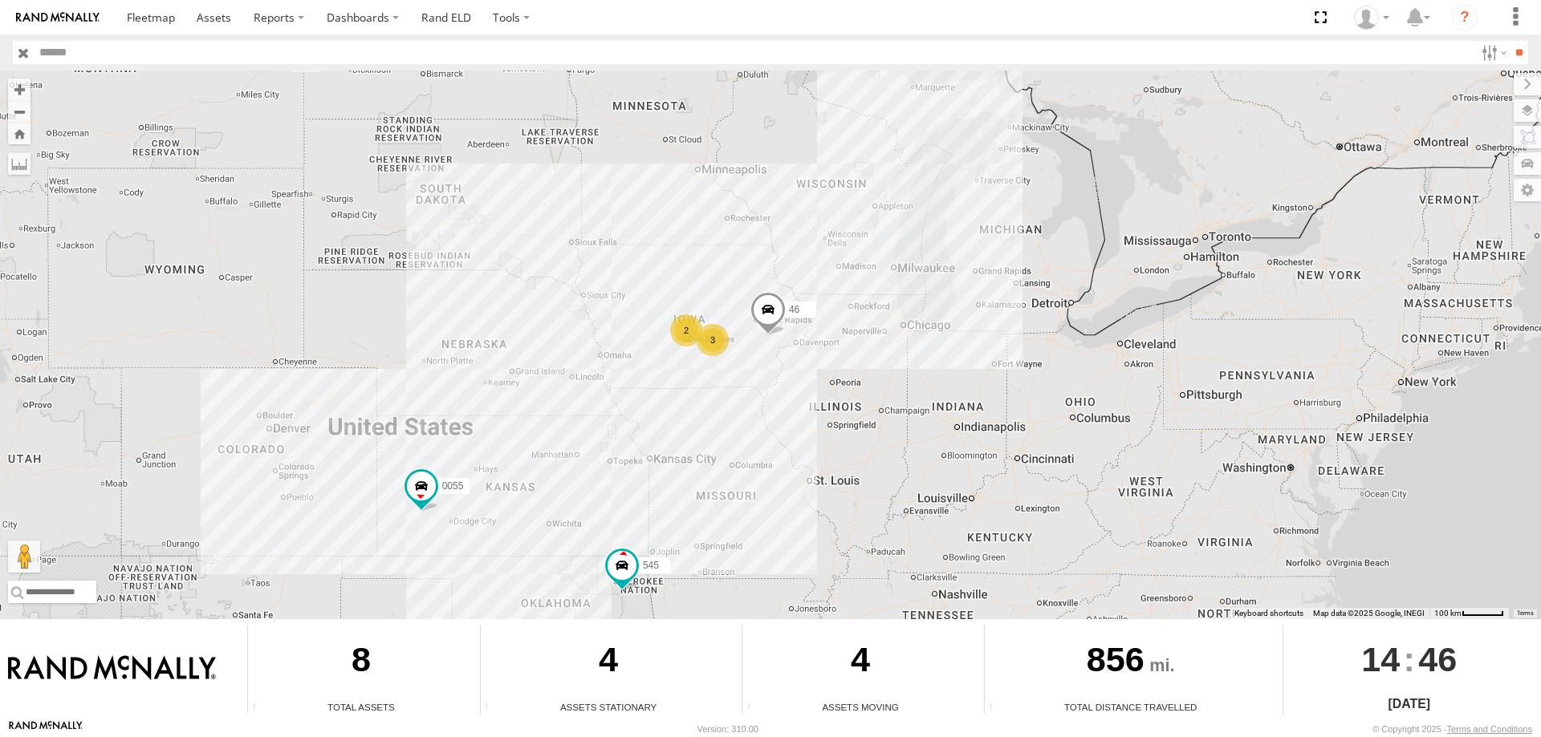
drag, startPoint x: 959, startPoint y: 312, endPoint x: 820, endPoint y: 421, distance: 176.6
click at [820, 421] on div "545 0055 46 3 2" at bounding box center [770, 345] width 1541 height 549
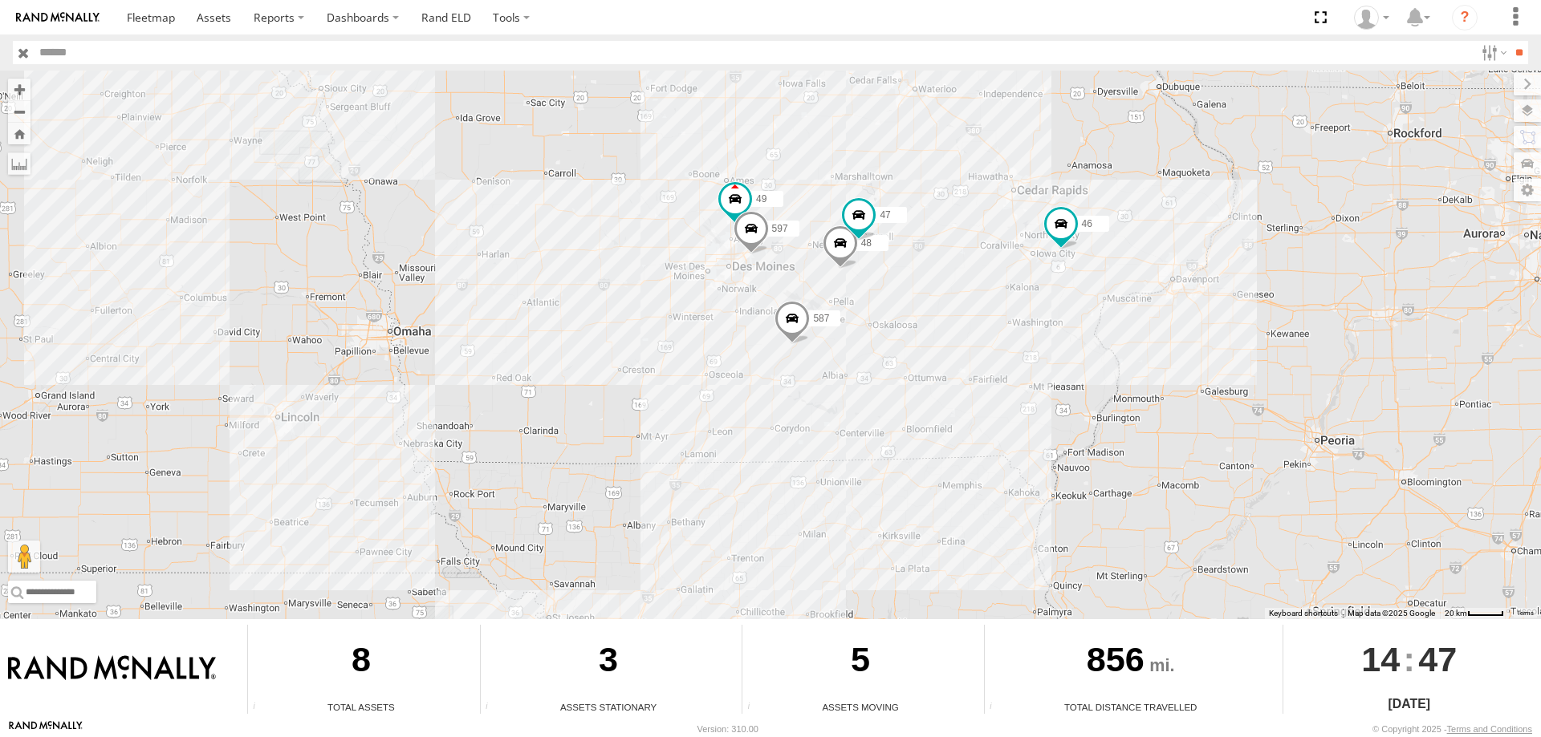
drag, startPoint x: 945, startPoint y: 297, endPoint x: 917, endPoint y: 396, distance: 102.4
click at [917, 396] on div "545 0055 46 587 48 47 49 597" at bounding box center [770, 345] width 1541 height 549
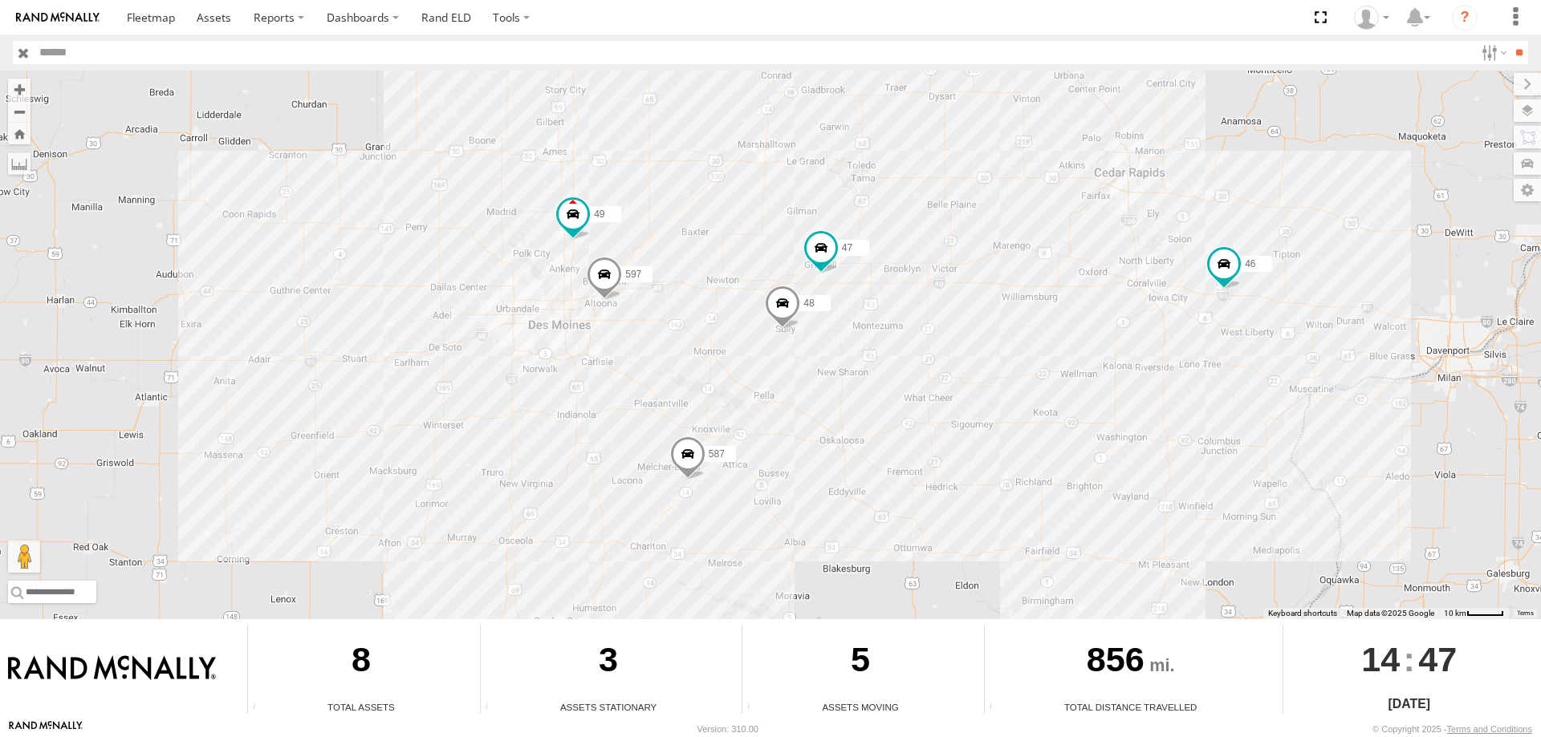
click at [947, 342] on div "545 0055 46 587 48 47 49 597" at bounding box center [770, 345] width 1541 height 549
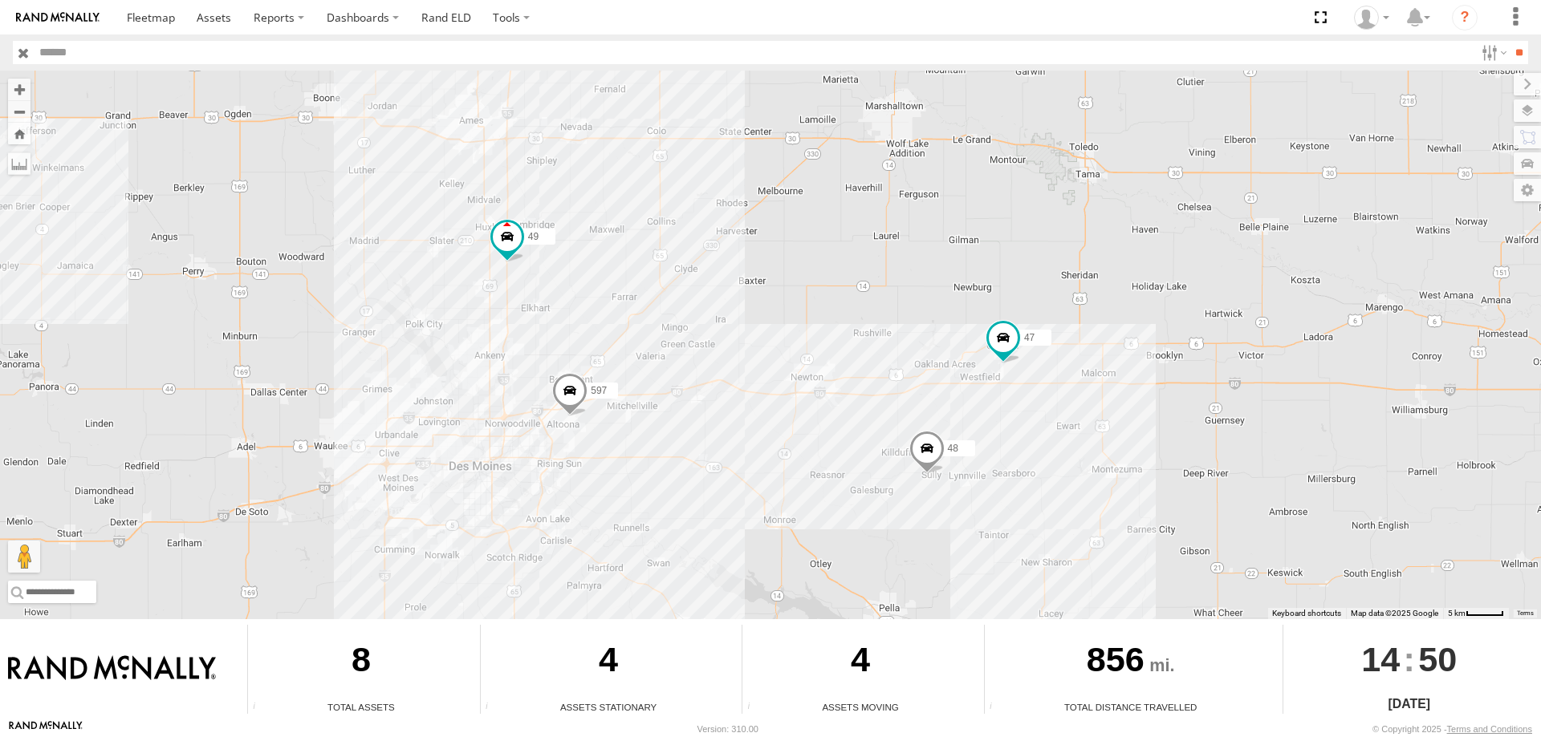
drag, startPoint x: 726, startPoint y: 140, endPoint x: 693, endPoint y: 265, distance: 129.6
click at [693, 265] on div "545 0055 46 48 47 49 597 587" at bounding box center [770, 345] width 1541 height 549
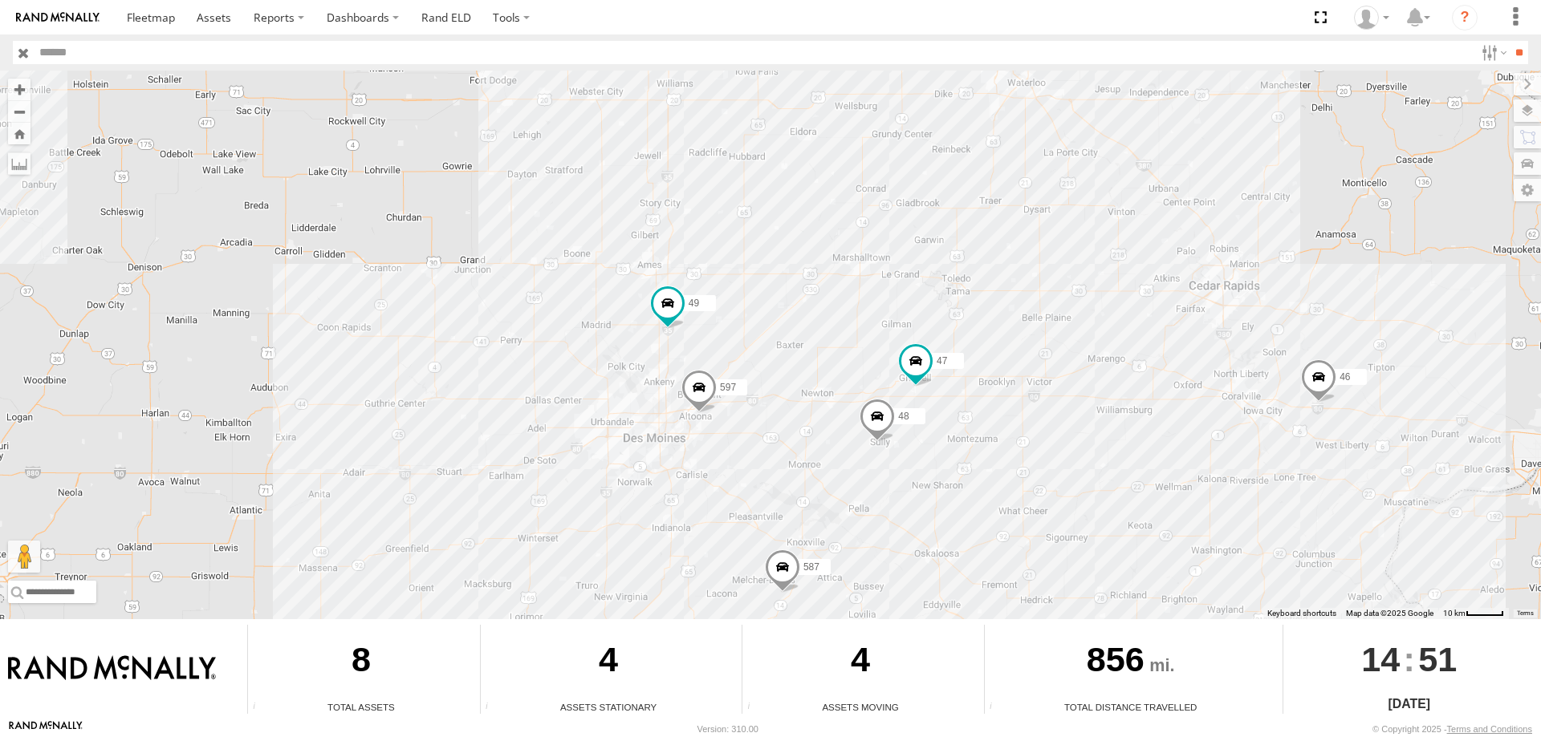
drag, startPoint x: 1182, startPoint y: 495, endPoint x: 929, endPoint y: 408, distance: 267.2
click at [929, 408] on div "545 0055 46 587 48 47 49 597" at bounding box center [770, 345] width 1541 height 549
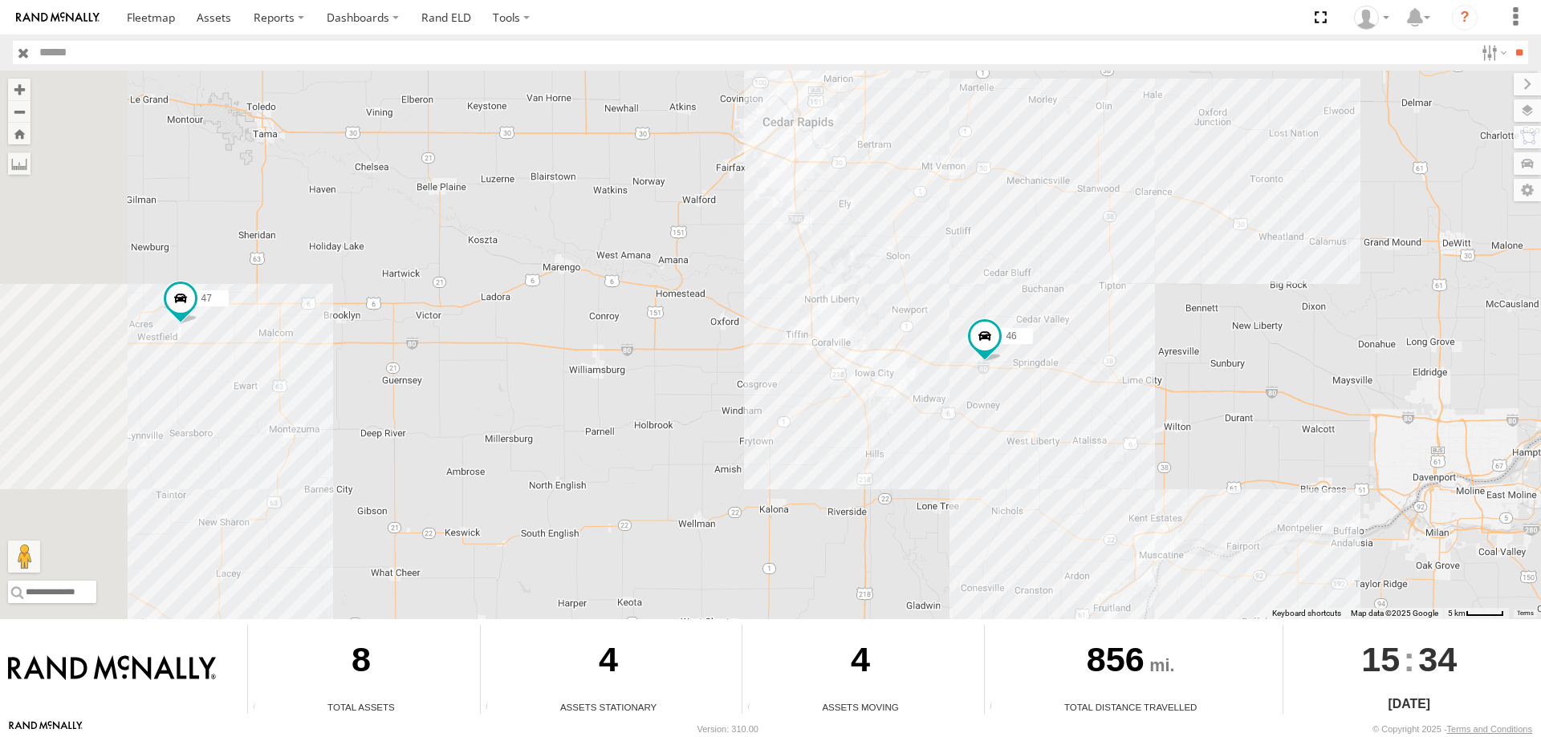
drag, startPoint x: 506, startPoint y: 310, endPoint x: 874, endPoint y: 253, distance: 371.9
click at [874, 253] on div "545 0055 46 47" at bounding box center [770, 345] width 1541 height 549
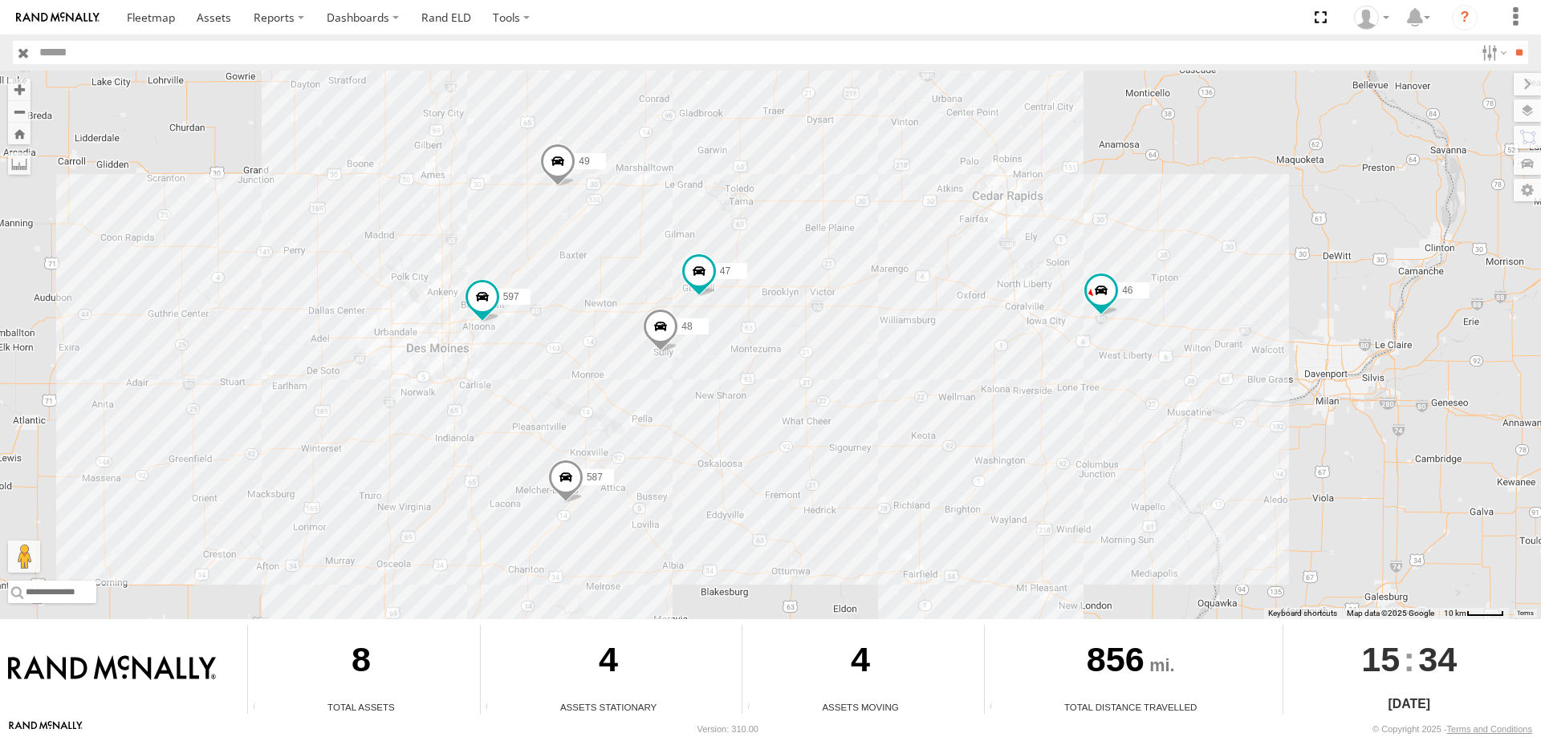
click at [853, 380] on div "545 0055 46 47 48 49 597 587" at bounding box center [770, 345] width 1541 height 549
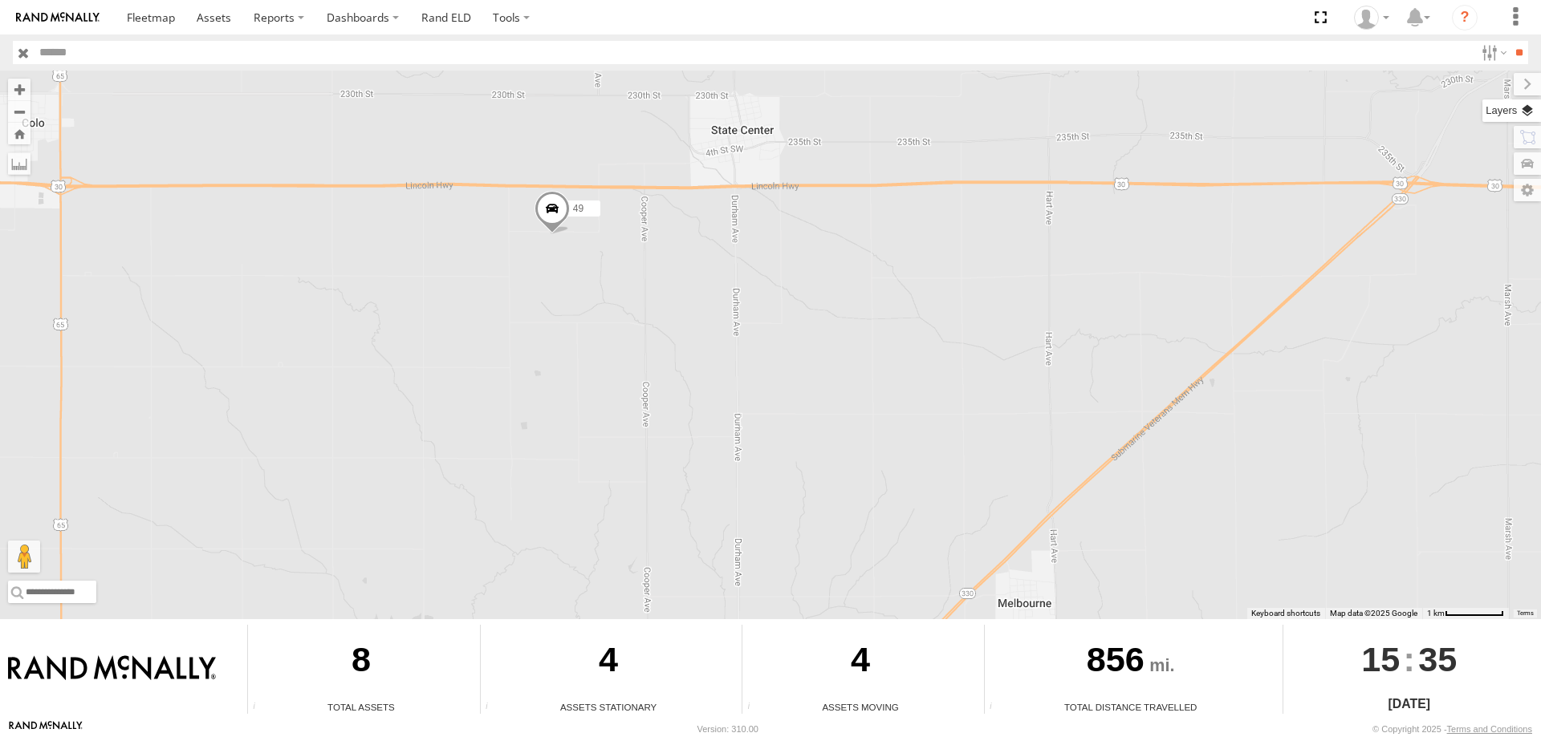
click at [1518, 108] on label at bounding box center [1511, 111] width 59 height 22
click at [0, 0] on div "Basemaps Roadmap Terrain Satellite Night" at bounding box center [0, 0] width 0 height 0
click at [0, 0] on span "Basemaps" at bounding box center [0, 0] width 0 height 0
click at [0, 0] on span "Satellite + Roadmap" at bounding box center [0, 0] width 0 height 0
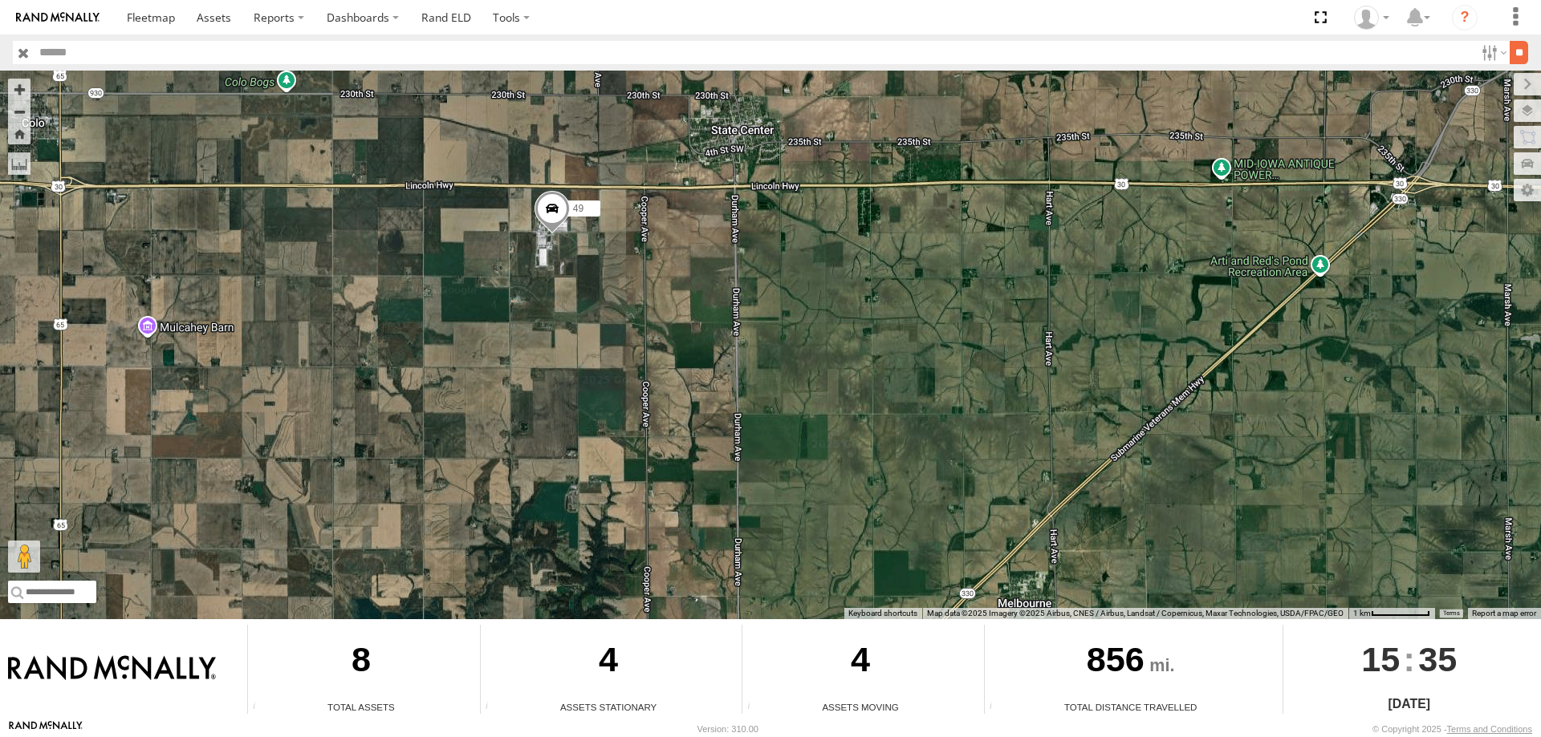
click at [1519, 51] on input "**" at bounding box center [1518, 52] width 18 height 23
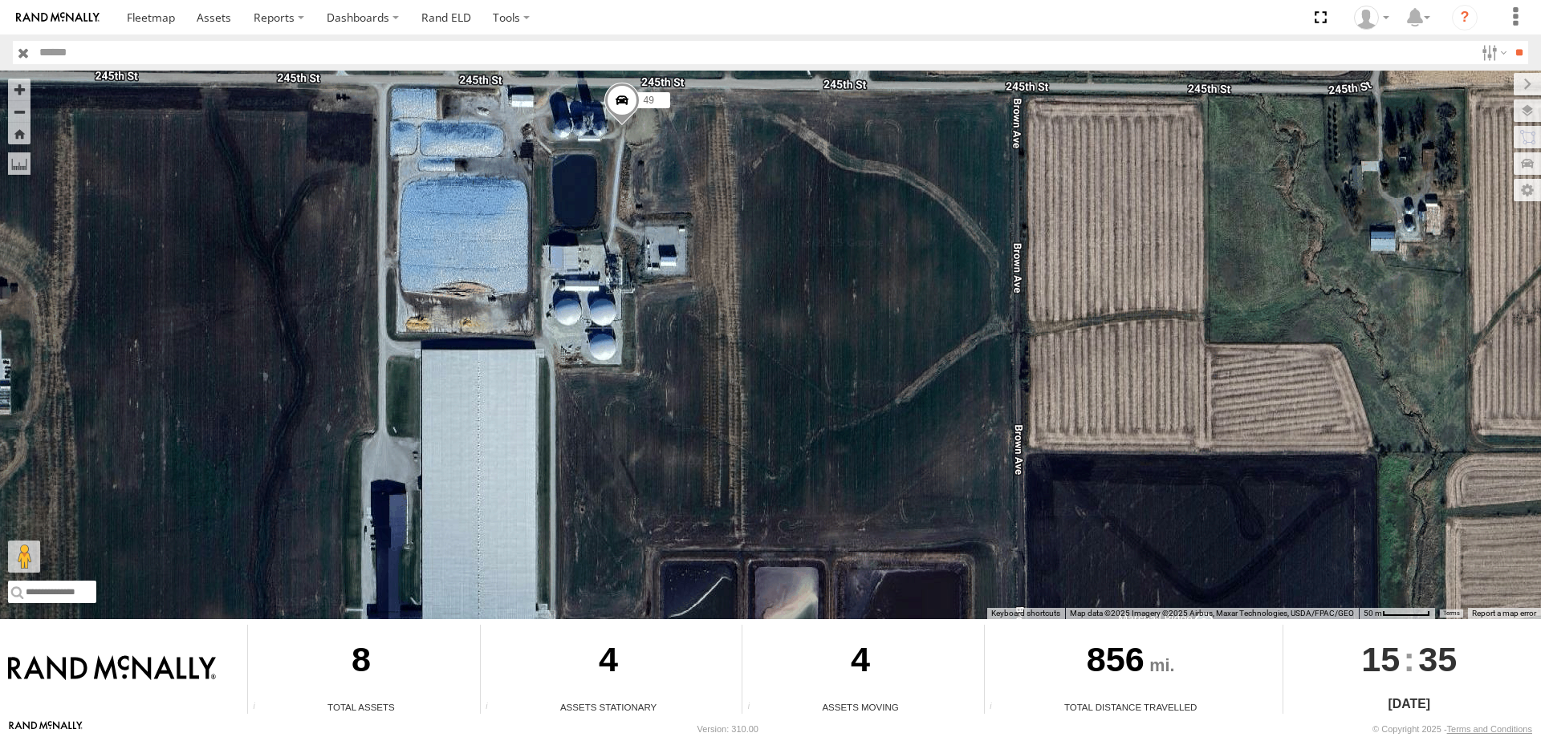
drag, startPoint x: 645, startPoint y: 412, endPoint x: 628, endPoint y: 267, distance: 145.5
click at [628, 267] on div "49" at bounding box center [770, 345] width 1541 height 549
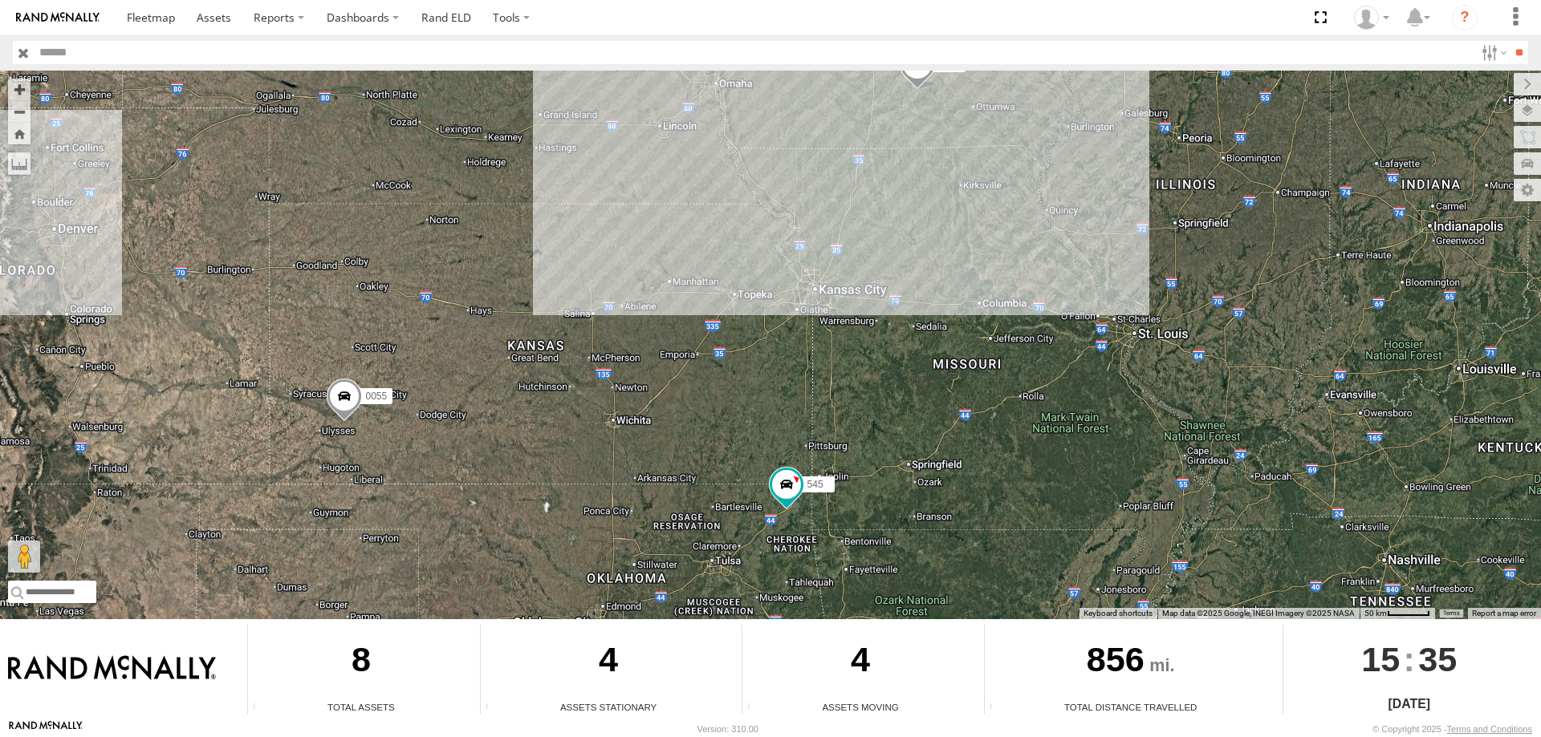
drag, startPoint x: 899, startPoint y: 250, endPoint x: 667, endPoint y: 338, distance: 248.2
click at [891, 296] on div "545 0055 46 587" at bounding box center [770, 345] width 1541 height 549
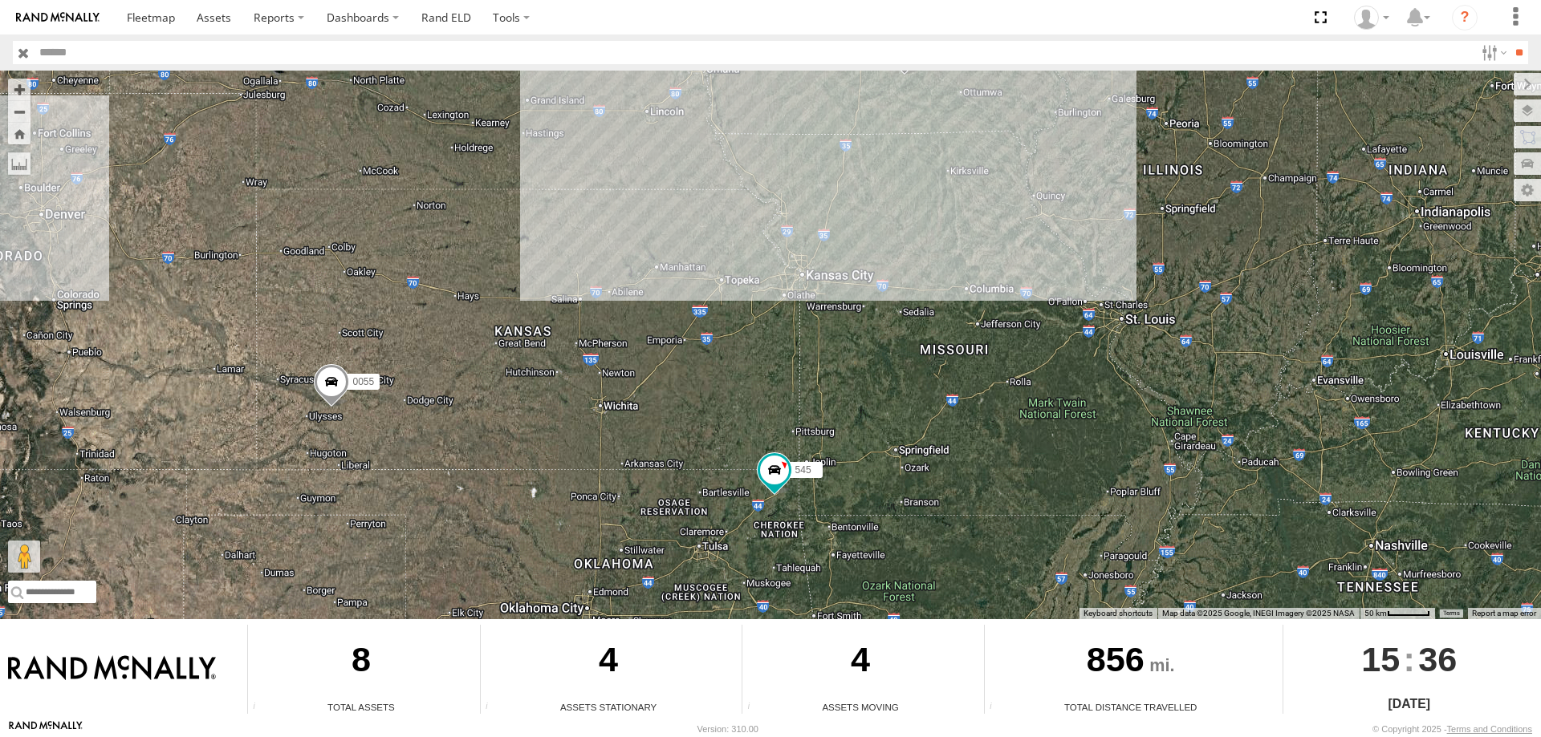
drag, startPoint x: 1107, startPoint y: 297, endPoint x: 792, endPoint y: 356, distance: 320.9
click at [792, 356] on div "545 0055 46 587" at bounding box center [770, 345] width 1541 height 549
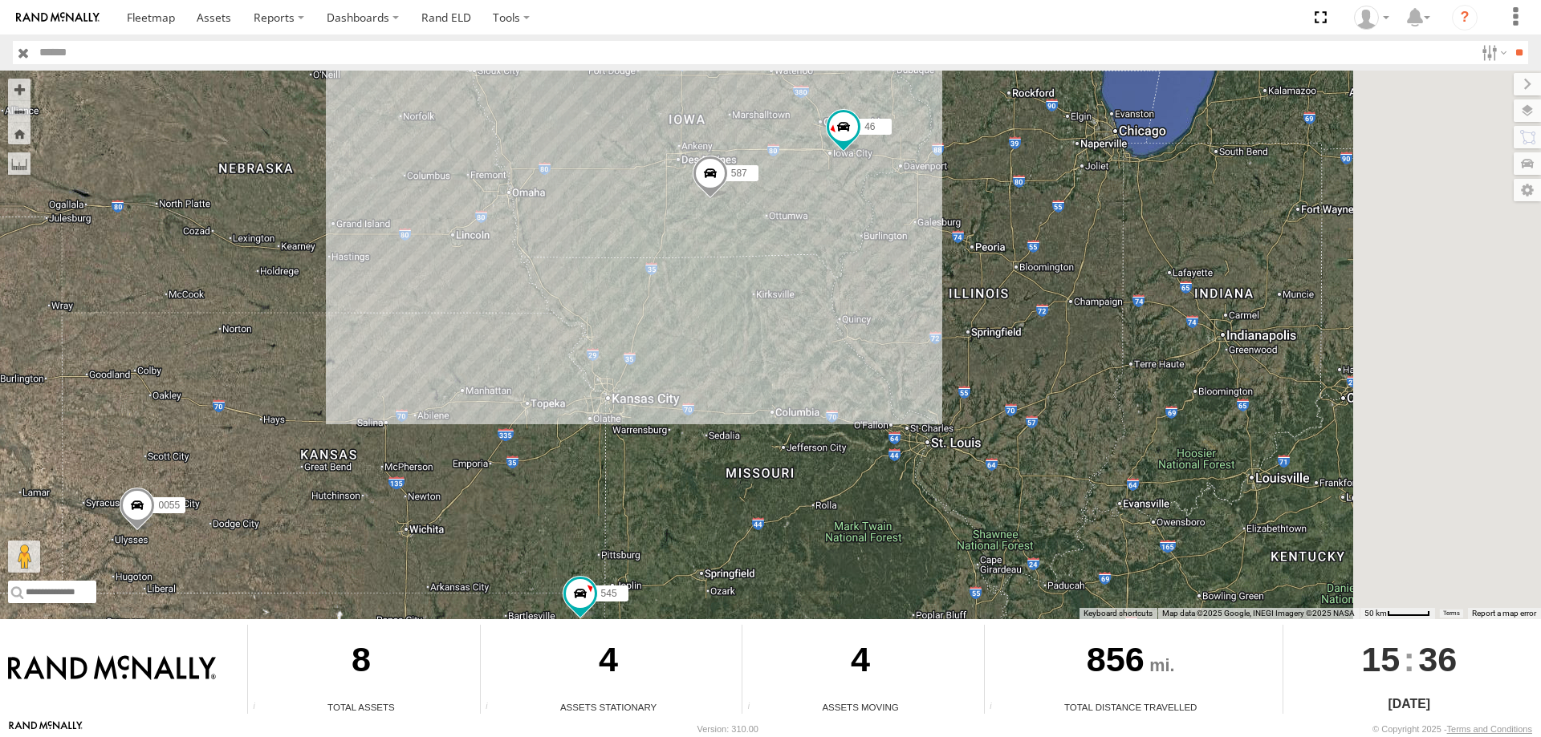
drag, startPoint x: 1062, startPoint y: 182, endPoint x: 705, endPoint y: 386, distance: 411.2
click at [705, 386] on div "545 0055 46 587" at bounding box center [770, 345] width 1541 height 549
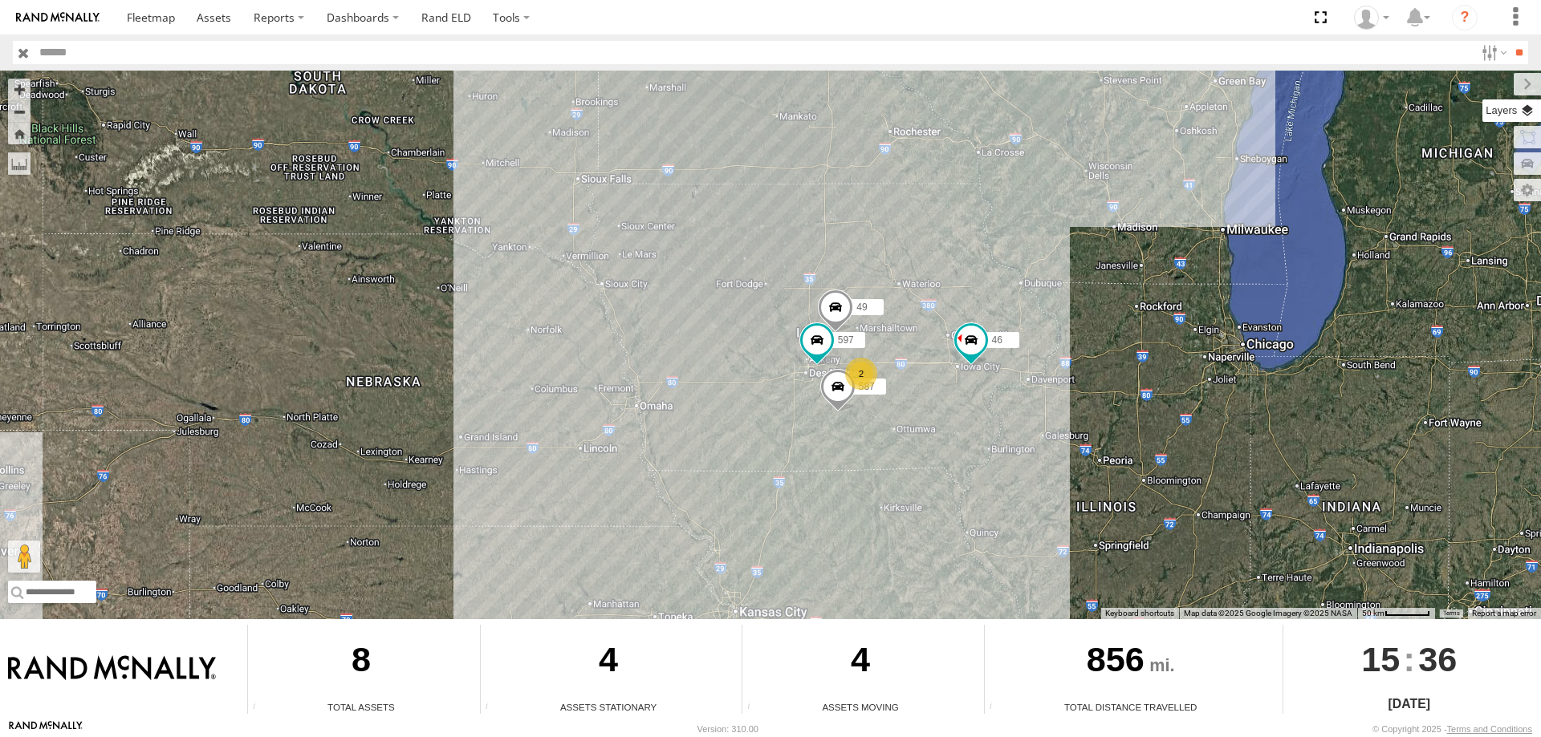
click at [1533, 107] on label at bounding box center [1511, 111] width 59 height 22
click at [0, 0] on span "Basemaps" at bounding box center [0, 0] width 0 height 0
click at [0, 0] on span "Grayscale" at bounding box center [0, 0] width 0 height 0
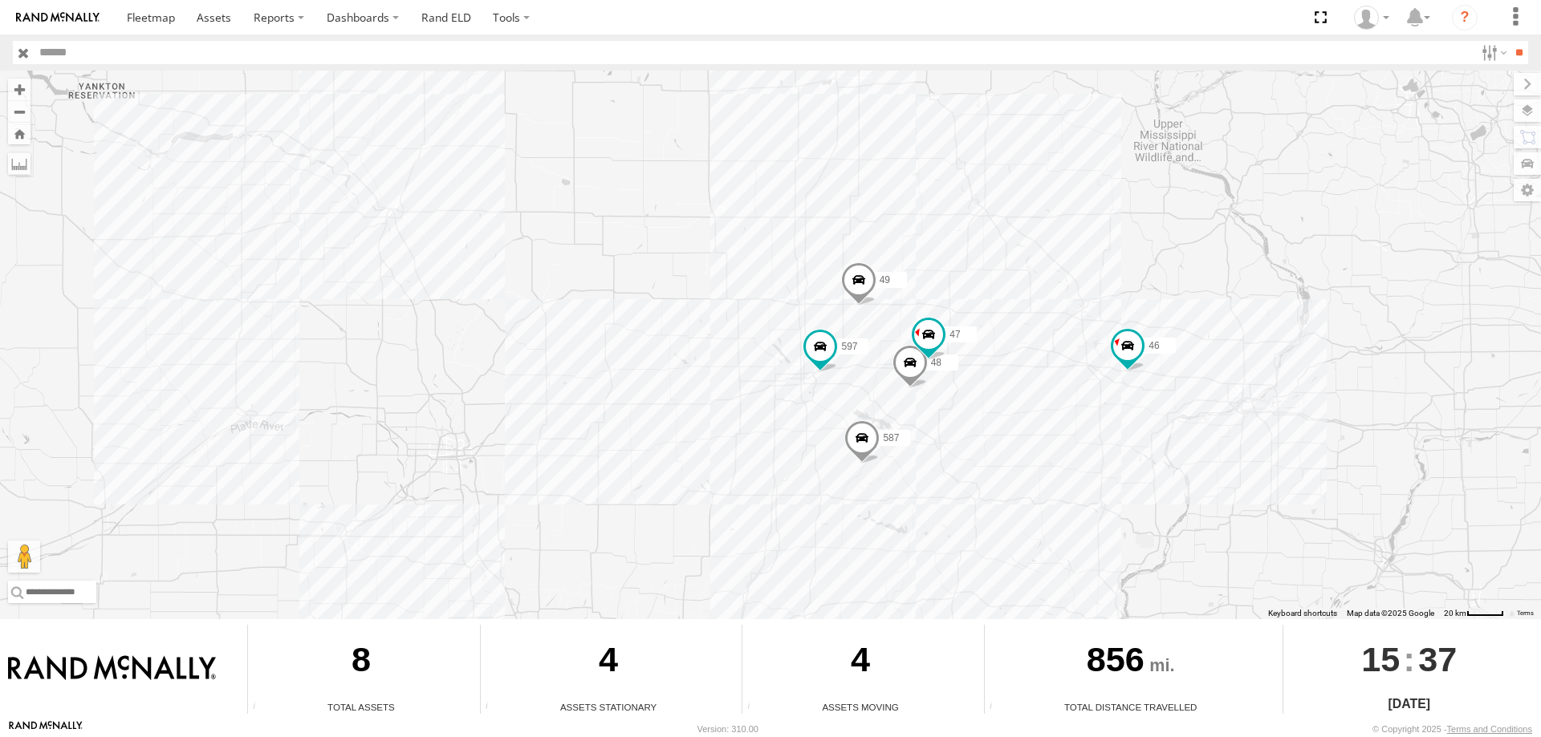
click at [0, 0] on span "Satellite + Roadmap" at bounding box center [0, 0] width 0 height 0
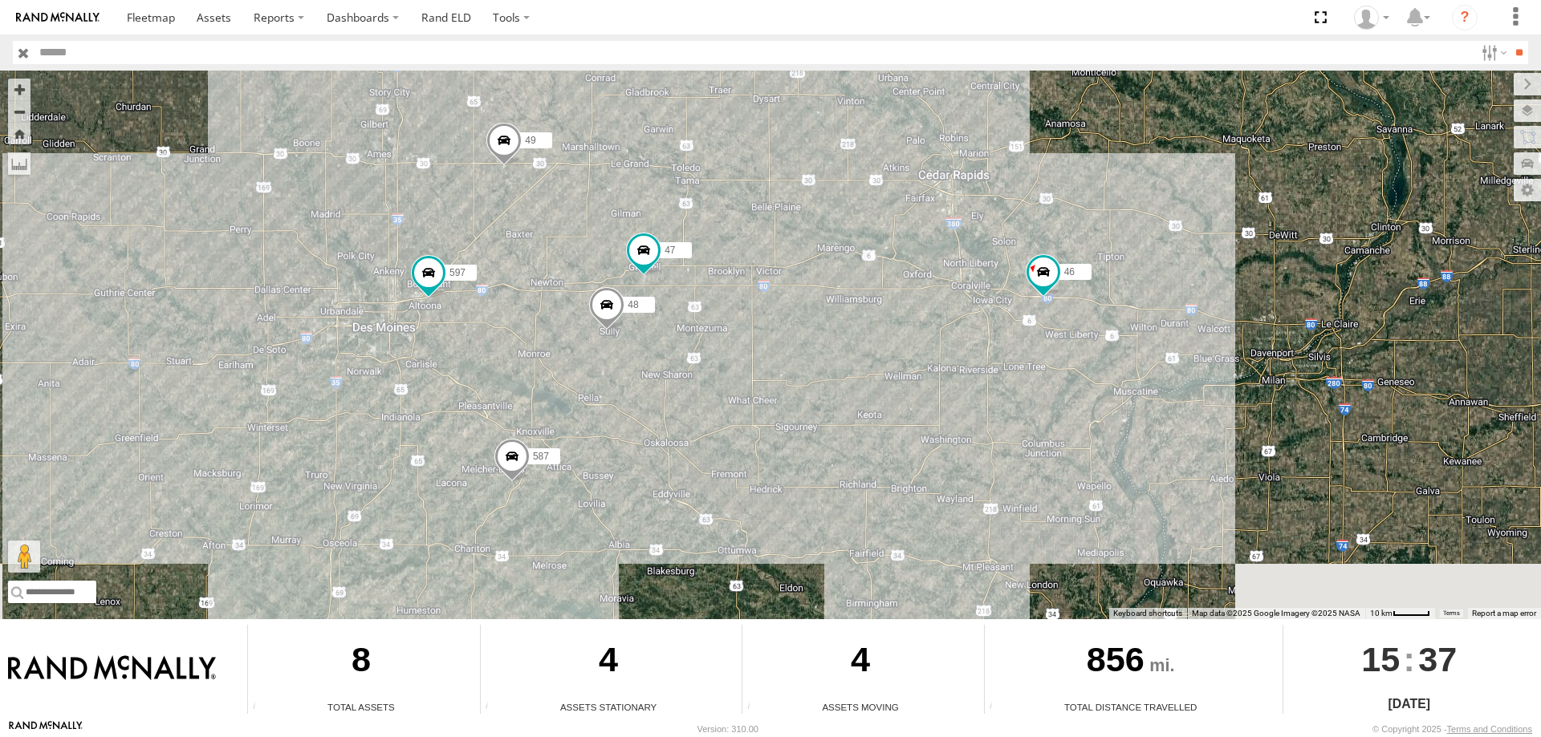
drag, startPoint x: 826, startPoint y: 302, endPoint x: 809, endPoint y: 286, distance: 22.7
click at [809, 286] on div "545 0055 46 49 597 587 48 47" at bounding box center [770, 345] width 1541 height 549
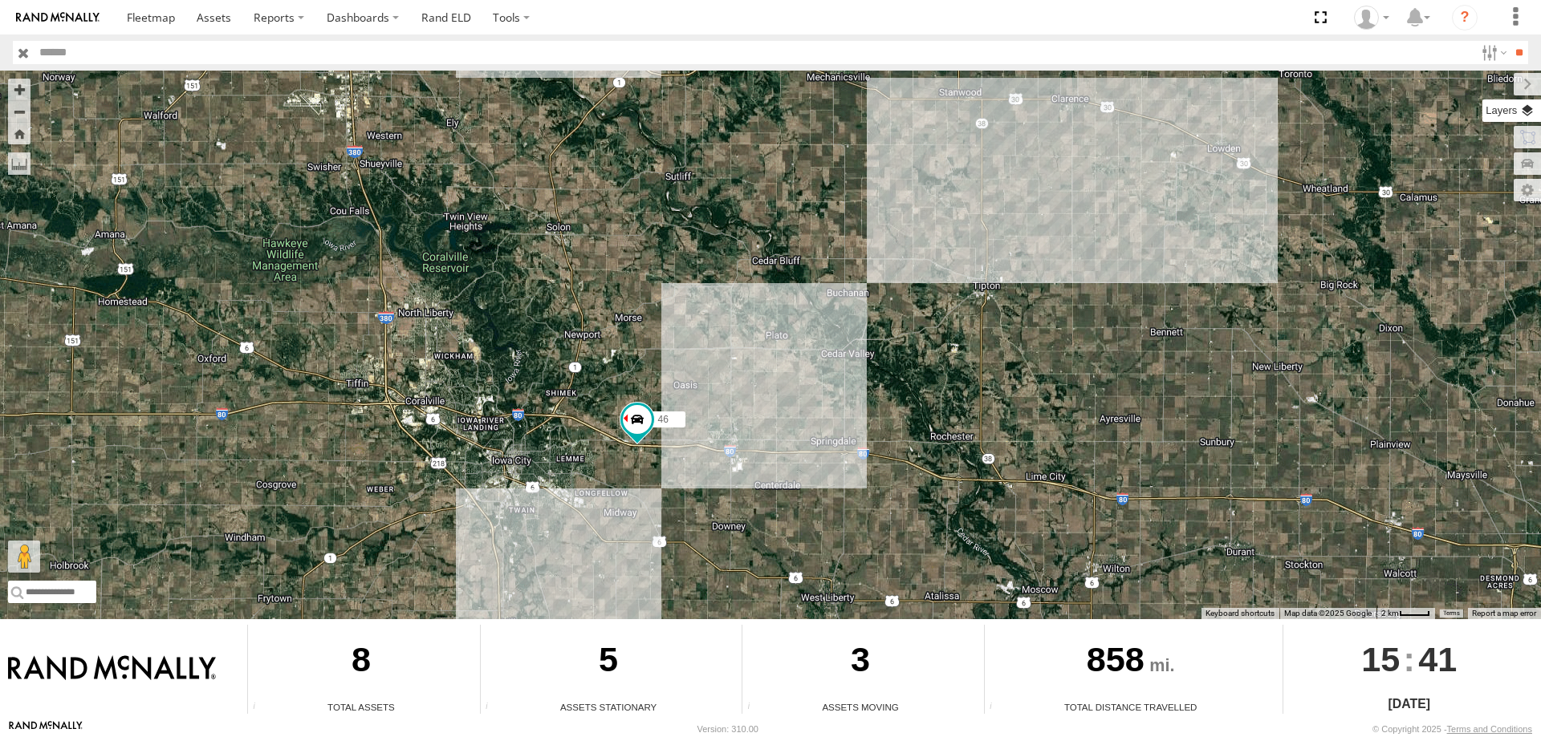
click at [1524, 107] on label at bounding box center [1511, 111] width 59 height 22
click at [0, 0] on span "Tractor" at bounding box center [0, 0] width 0 height 0
click at [1481, 51] on label at bounding box center [1492, 52] width 35 height 23
click at [0, 0] on span "trailer" at bounding box center [0, 0] width 0 height 0
click at [1509, 49] on input "**" at bounding box center [1518, 52] width 18 height 23
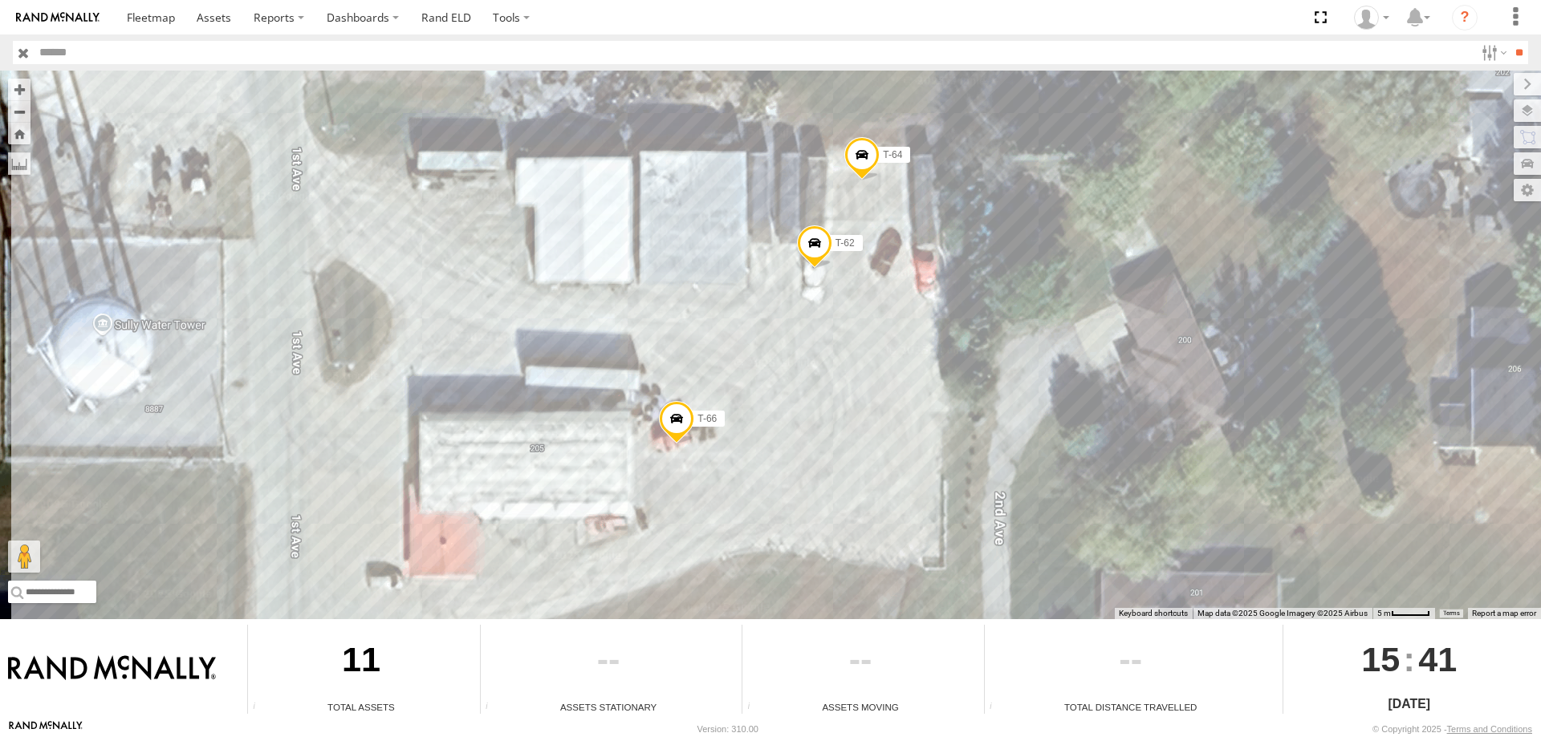
click at [863, 160] on span at bounding box center [861, 158] width 35 height 43
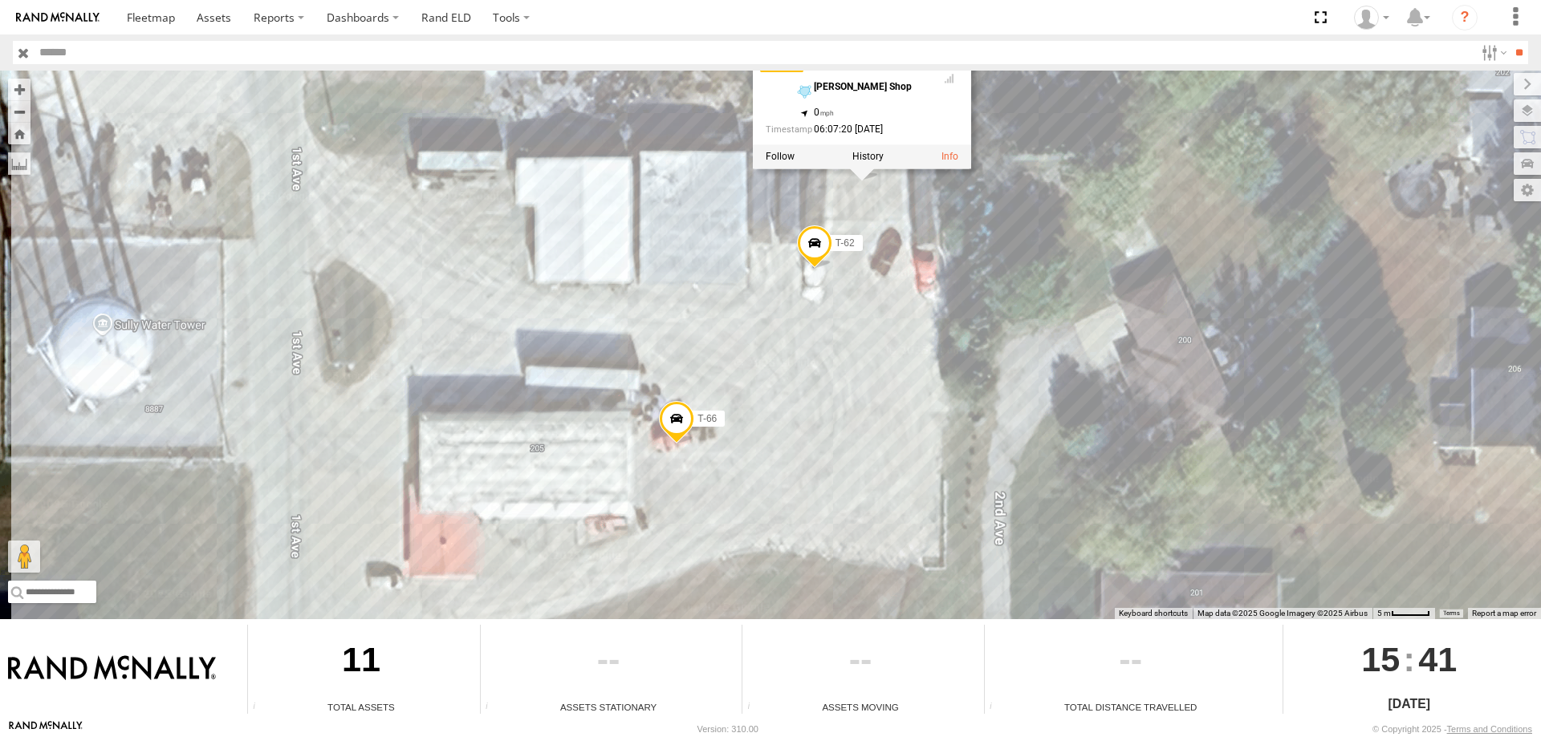
click at [815, 238] on span at bounding box center [814, 247] width 35 height 43
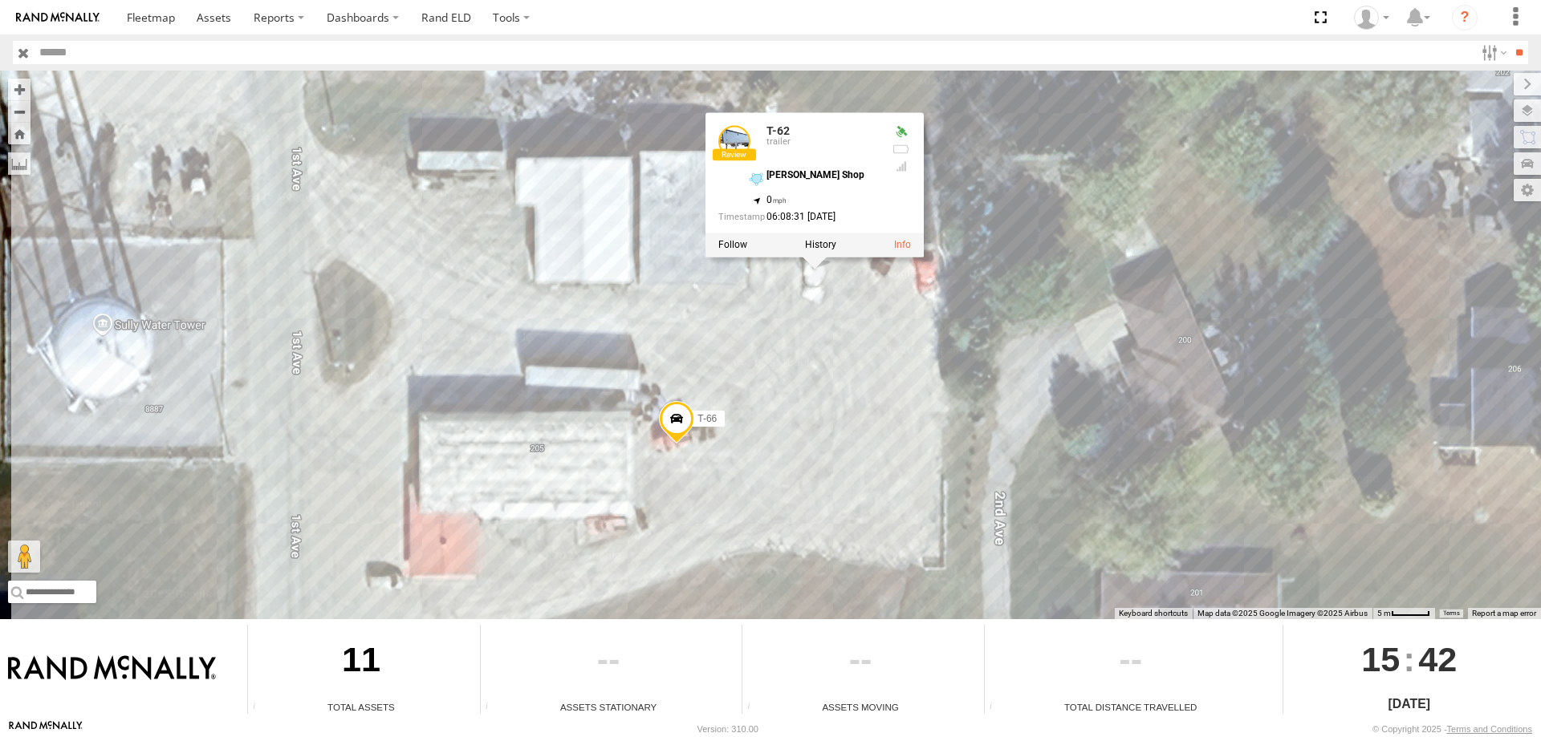
click at [784, 312] on div "T-70 T-69 T-67 T-66 T-64 T-62 T-62 trailer Zylstra Shop 41.57956 , -92.8527 0 0…" at bounding box center [770, 345] width 1541 height 549
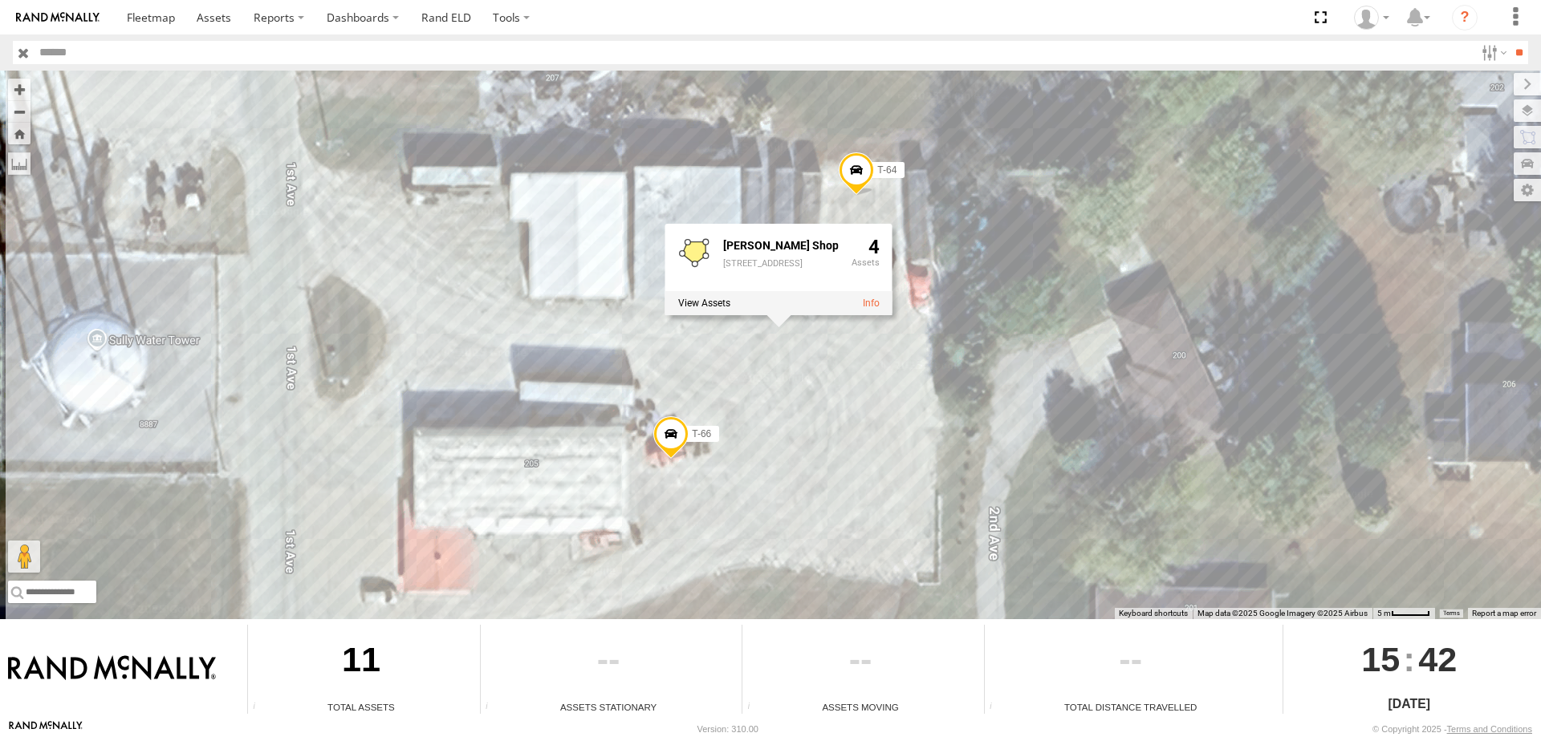
drag, startPoint x: 894, startPoint y: 343, endPoint x: 886, endPoint y: 376, distance: 33.1
click at [886, 376] on div "T-70 T-69 T-67 T-66 T-64 T-62 Zylstra Shop 205 1st St Sully, IA 50251 4" at bounding box center [770, 345] width 1541 height 549
